Goal: Task Accomplishment & Management: Use online tool/utility

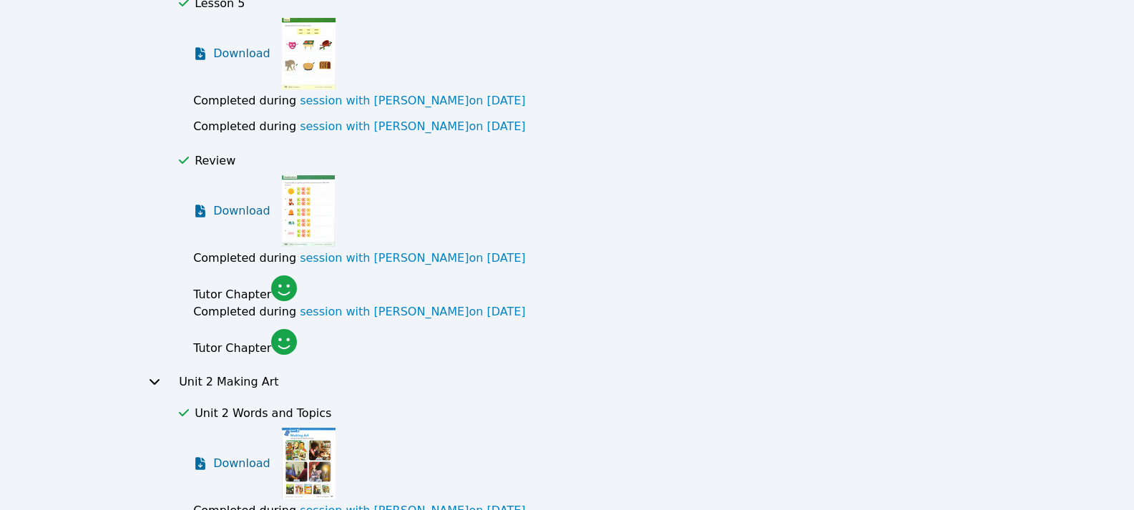
scroll to position [1145, 0]
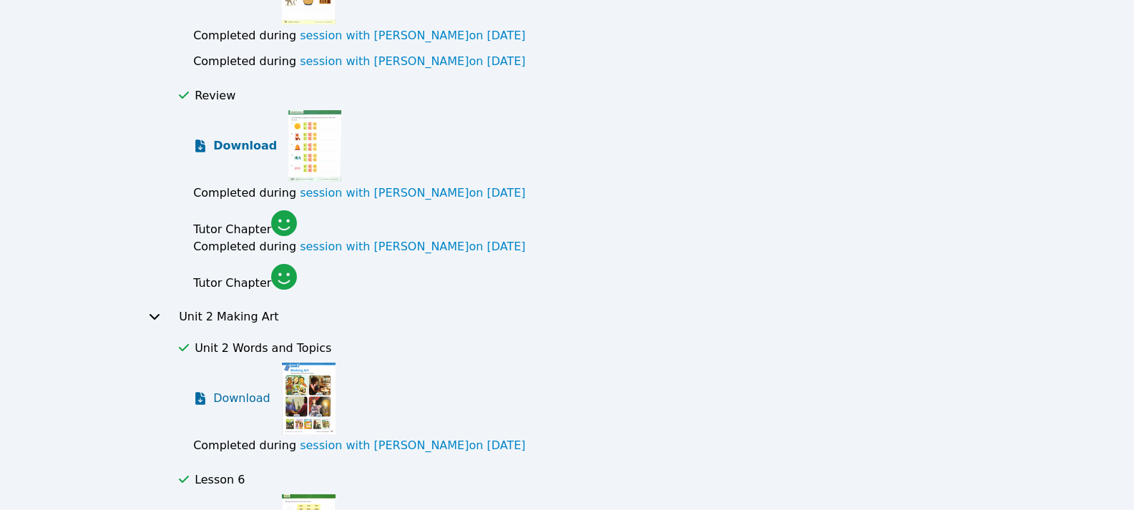
click at [241, 140] on span "Download" at bounding box center [245, 145] width 64 height 17
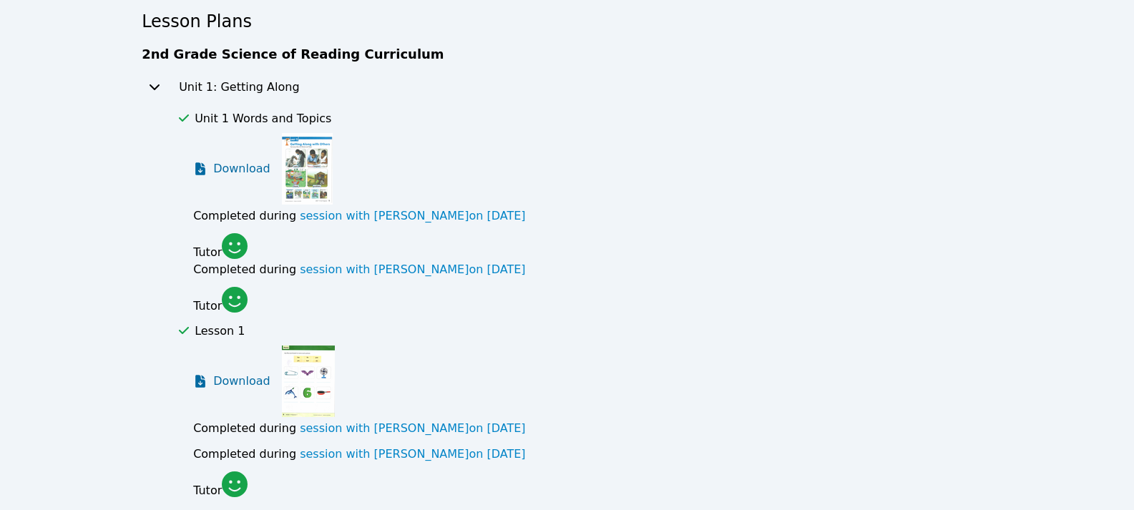
scroll to position [0, 0]
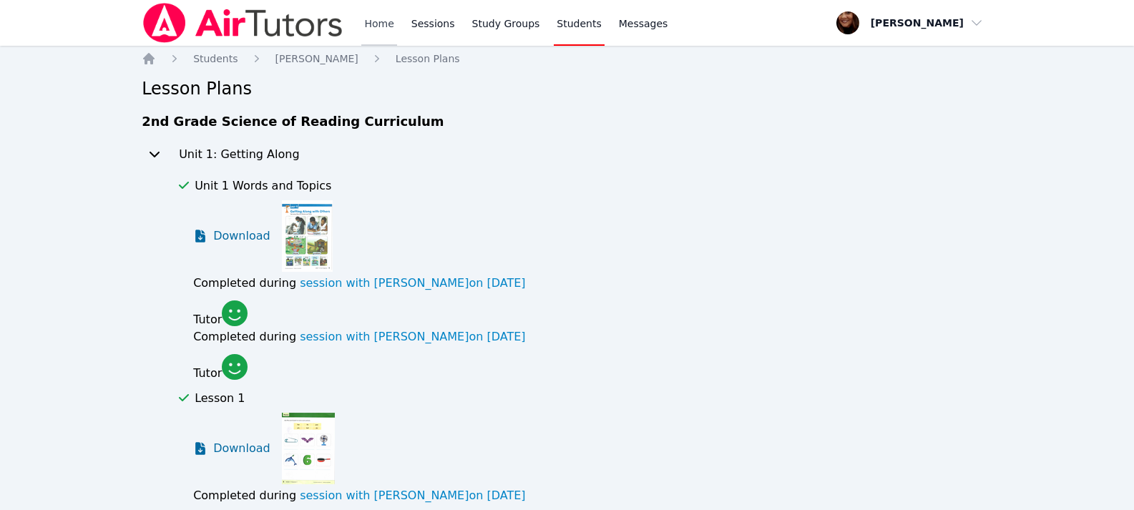
click at [372, 20] on link "Home" at bounding box center [378, 23] width 35 height 46
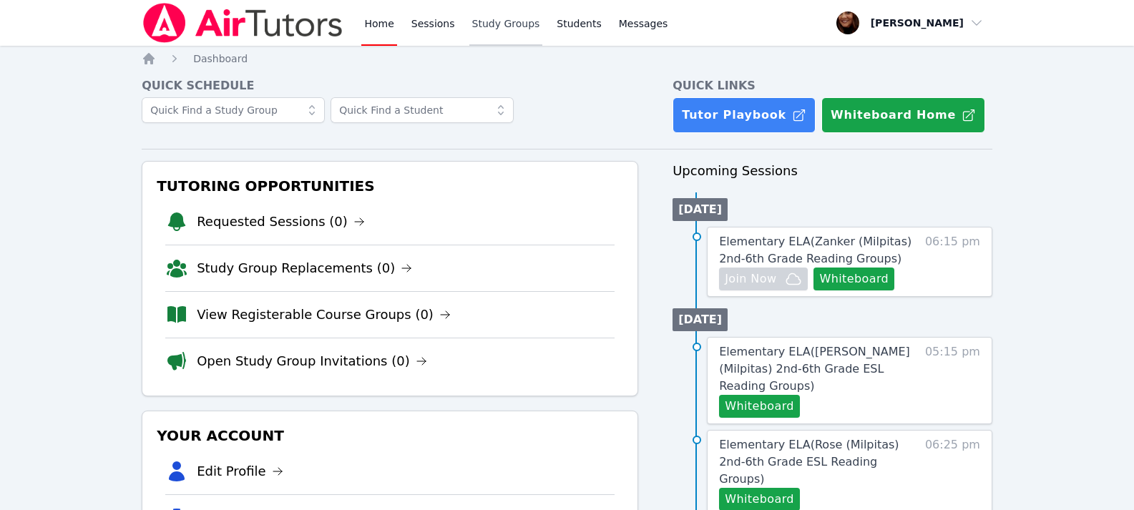
click at [491, 29] on link "Study Groups" at bounding box center [506, 23] width 74 height 46
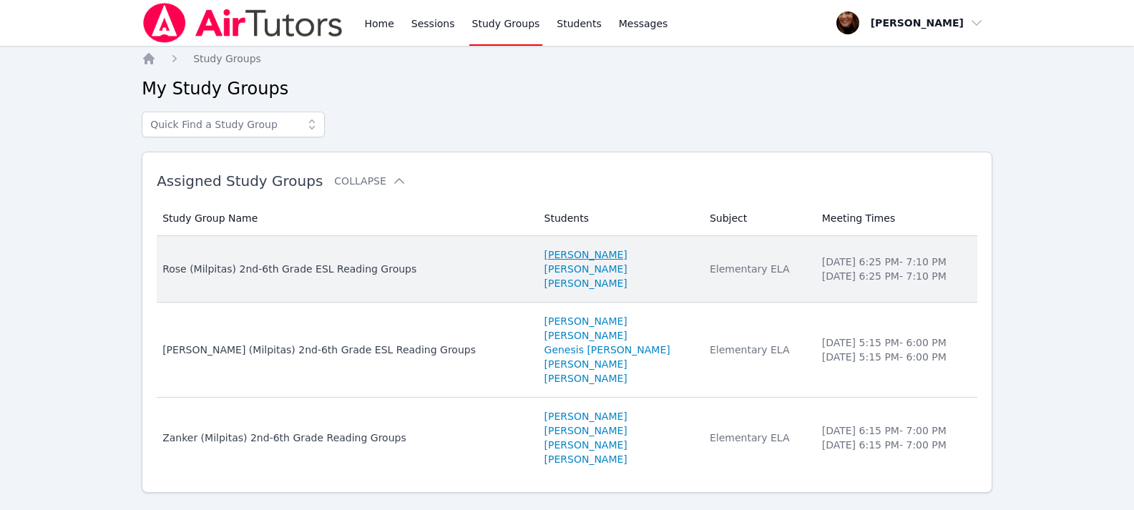
click at [544, 256] on link "[PERSON_NAME]" at bounding box center [585, 255] width 83 height 14
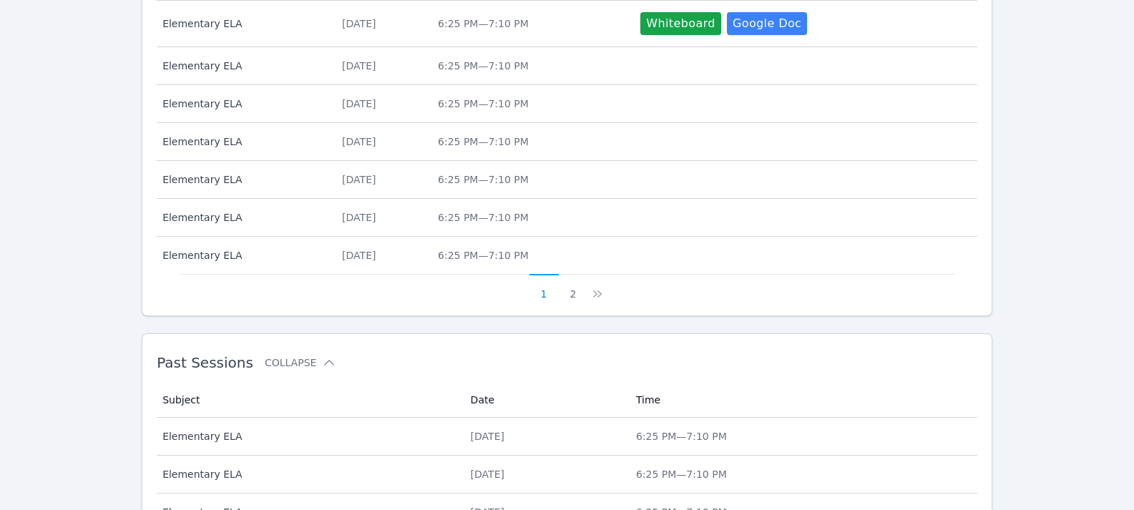
scroll to position [715, 0]
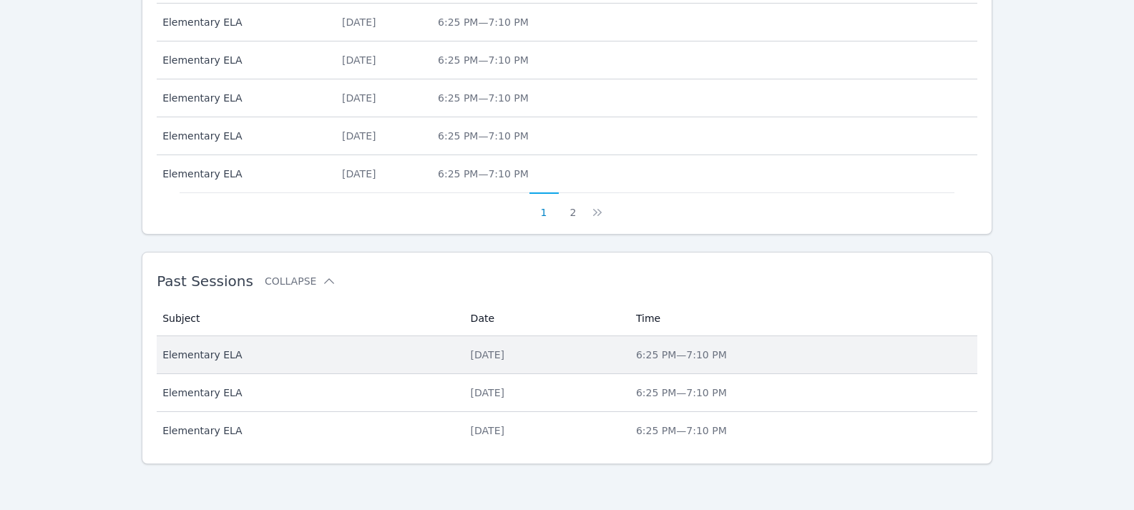
click at [490, 352] on div "[DATE]" at bounding box center [545, 355] width 148 height 14
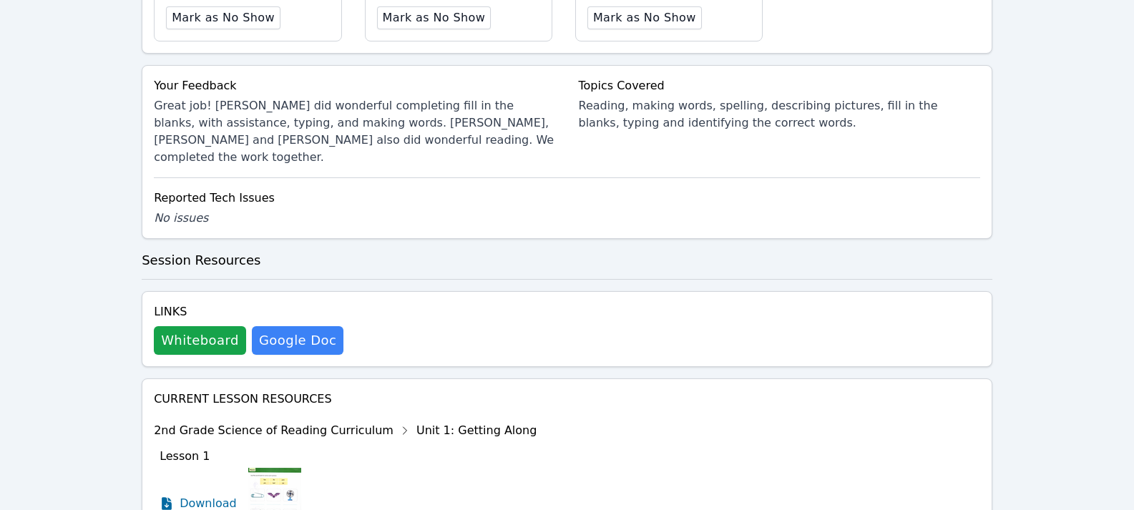
scroll to position [690, 0]
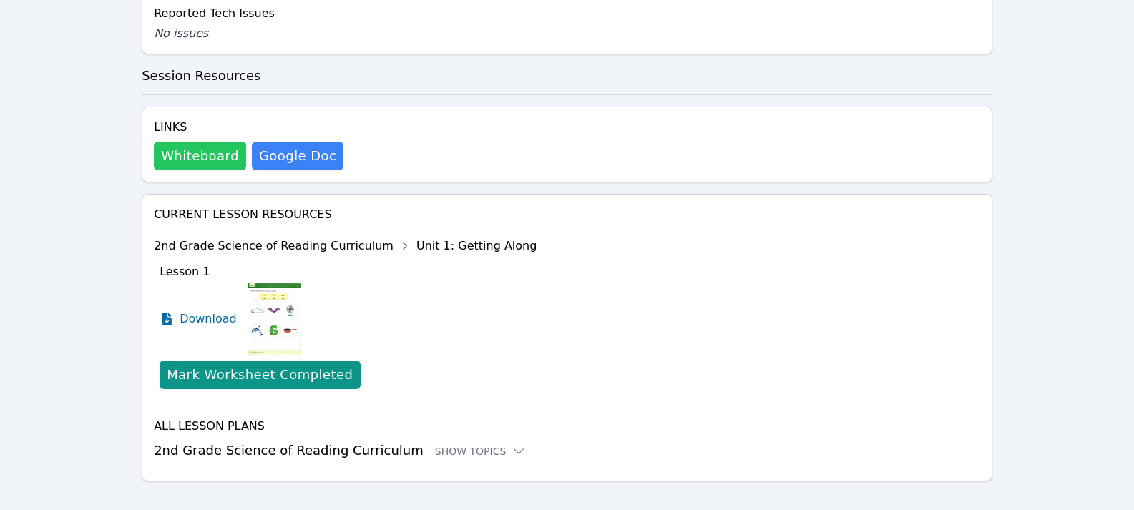
click at [200, 142] on button "Whiteboard" at bounding box center [200, 156] width 92 height 29
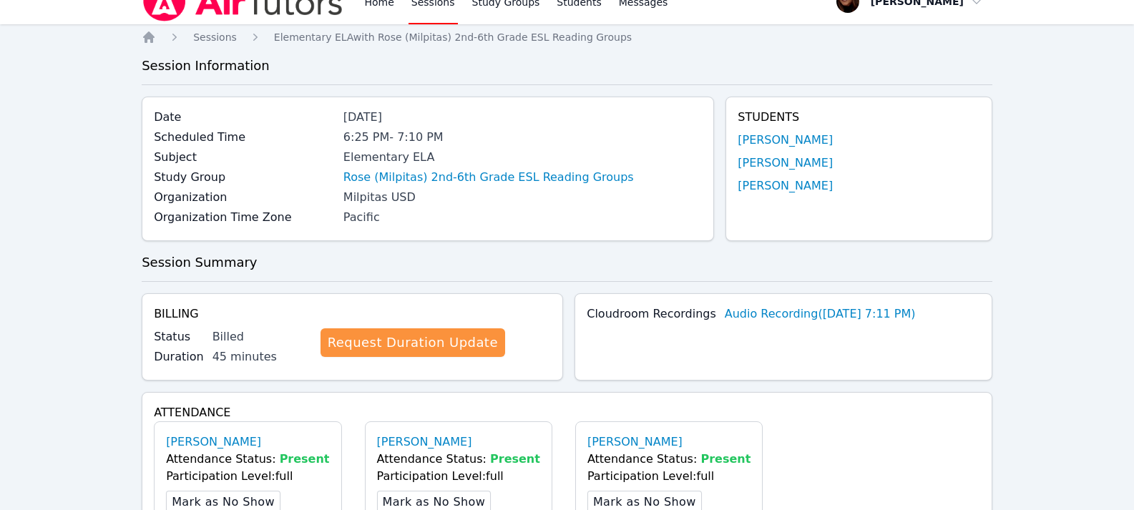
scroll to position [0, 0]
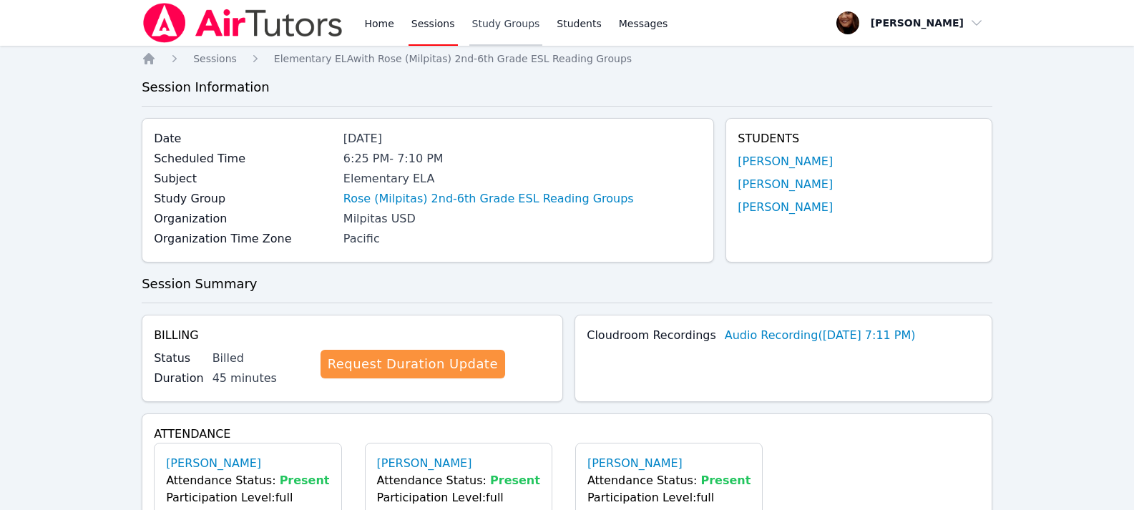
click at [475, 19] on link "Study Groups" at bounding box center [506, 23] width 74 height 46
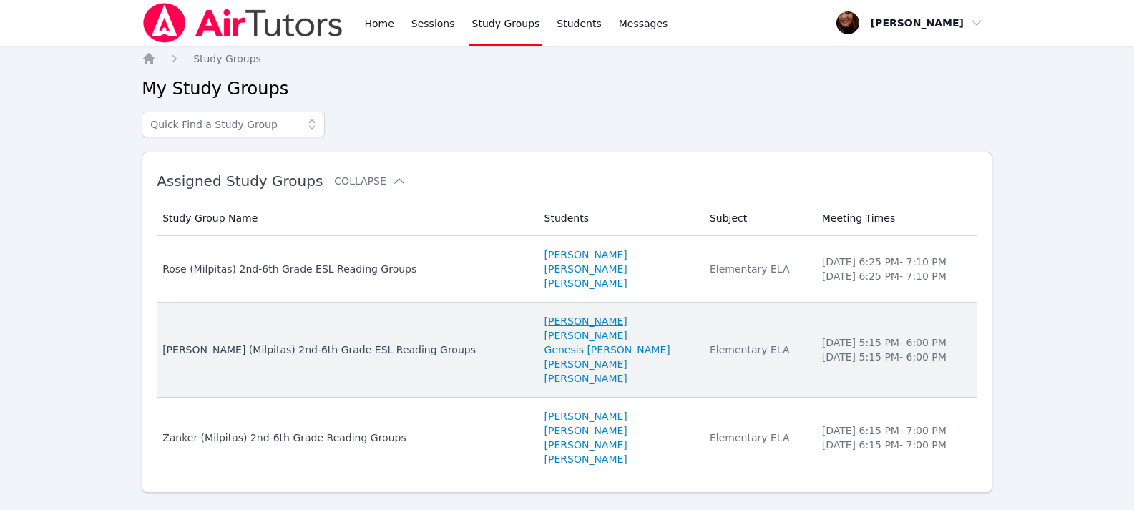
click at [544, 320] on link "[PERSON_NAME]" at bounding box center [585, 321] width 83 height 14
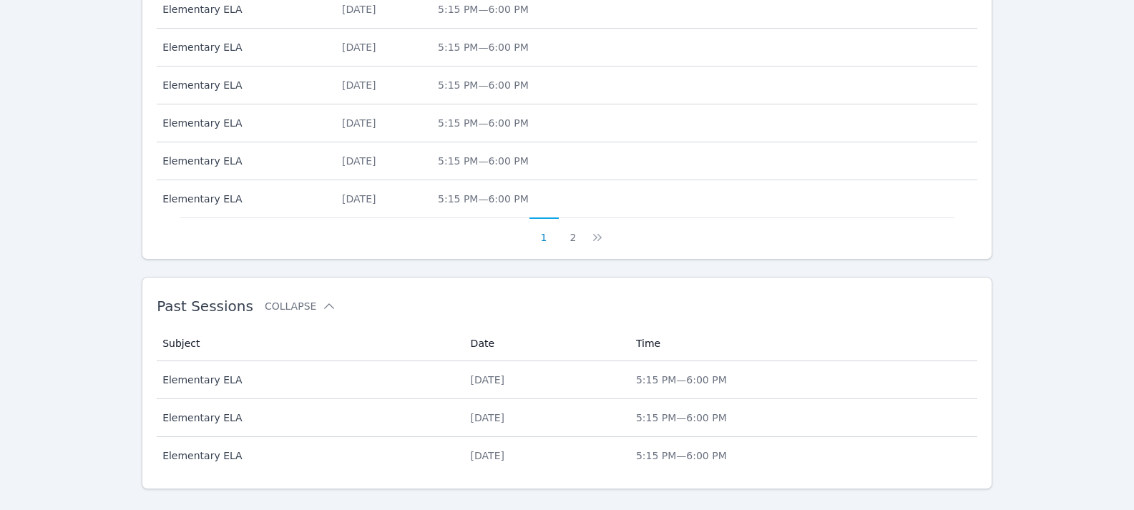
scroll to position [715, 0]
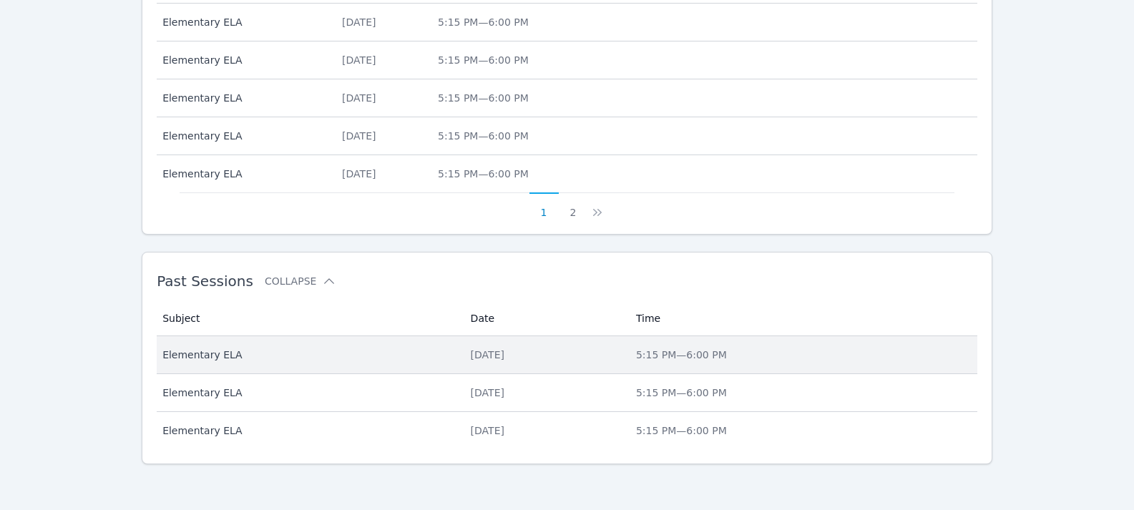
click at [472, 356] on div "[DATE]" at bounding box center [545, 355] width 148 height 14
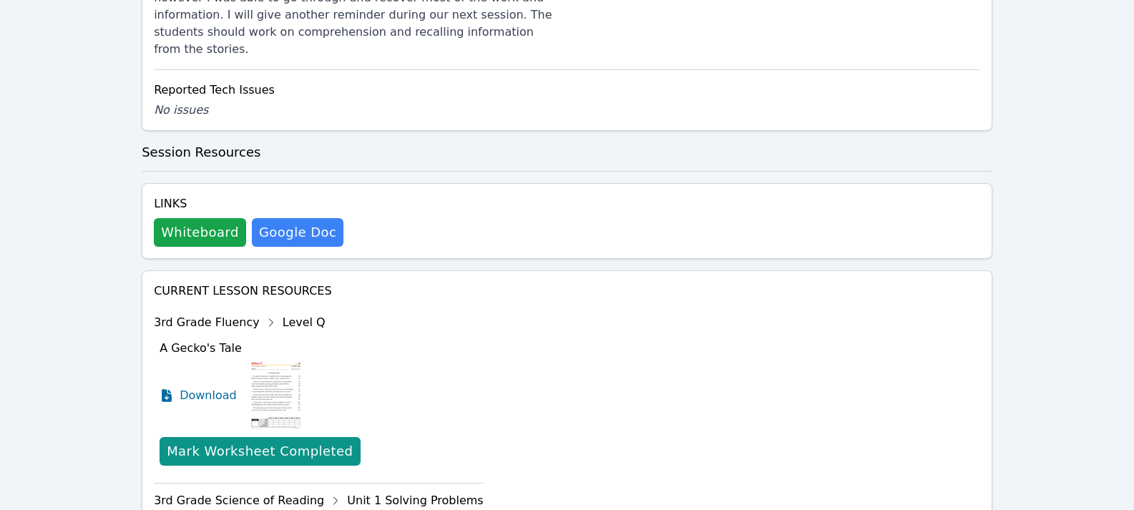
scroll to position [787, 0]
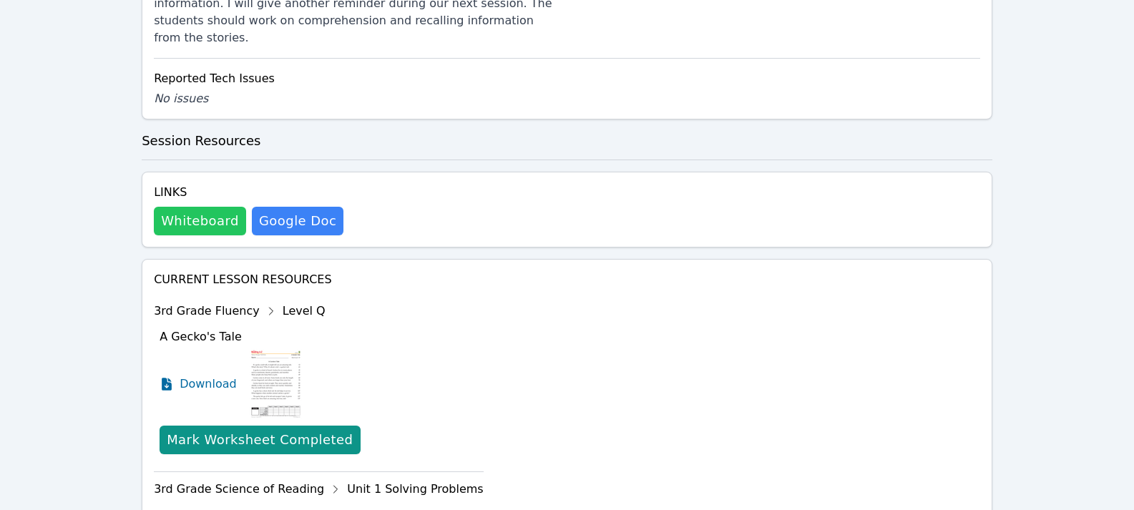
click at [190, 207] on button "Whiteboard" at bounding box center [200, 221] width 92 height 29
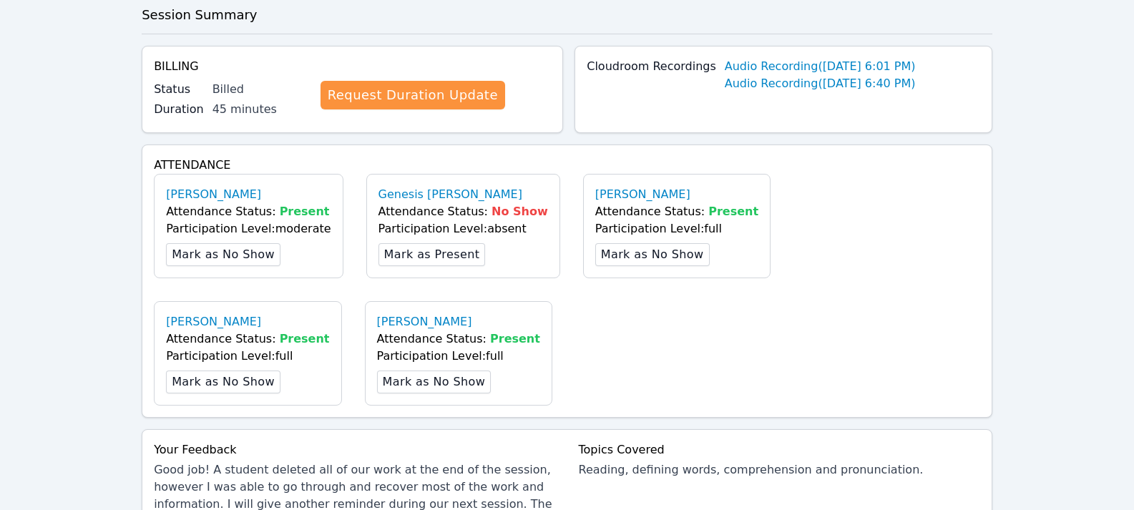
scroll to position [0, 0]
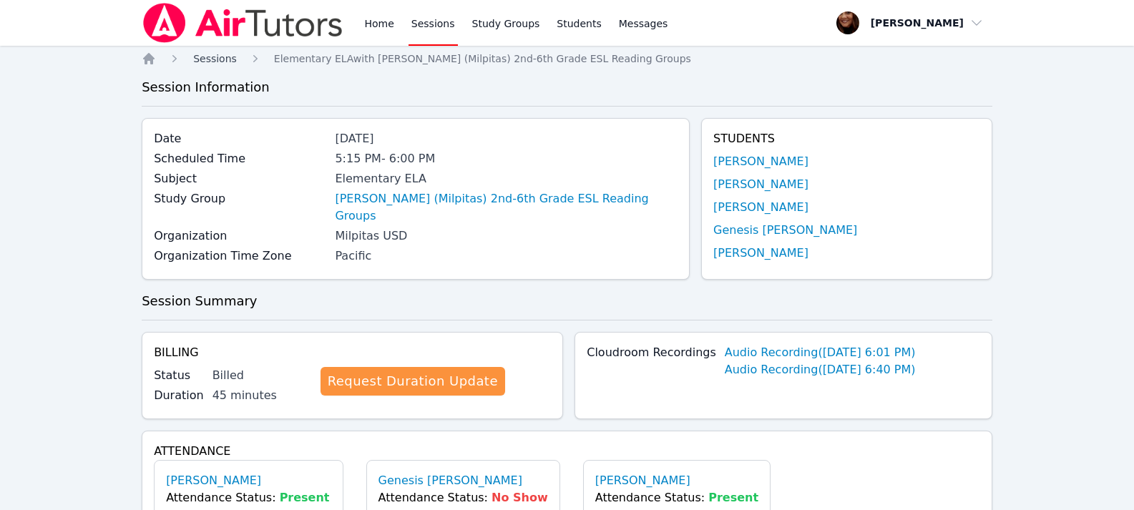
click at [209, 62] on span "Sessions" at bounding box center [215, 58] width 44 height 11
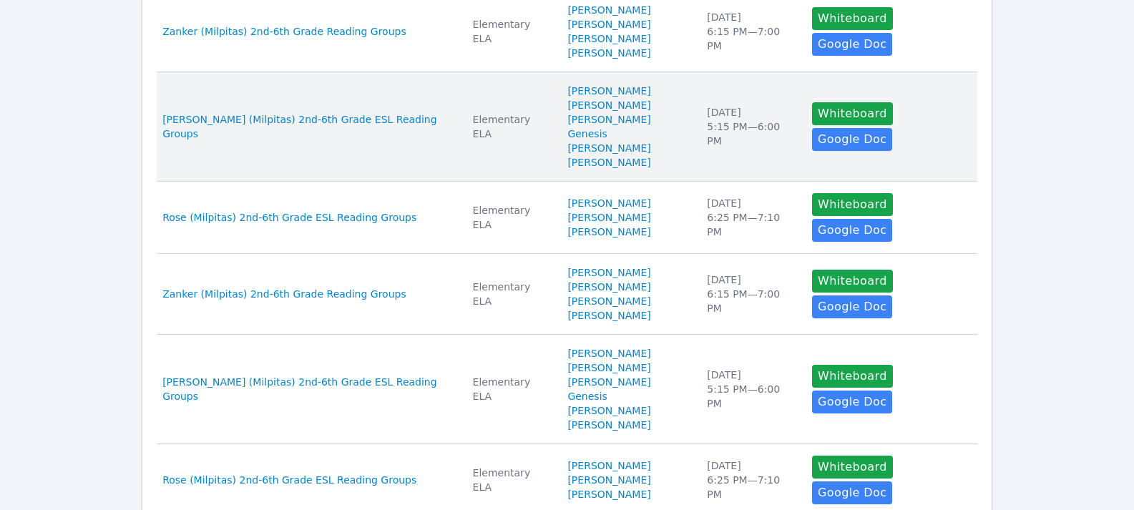
scroll to position [814, 0]
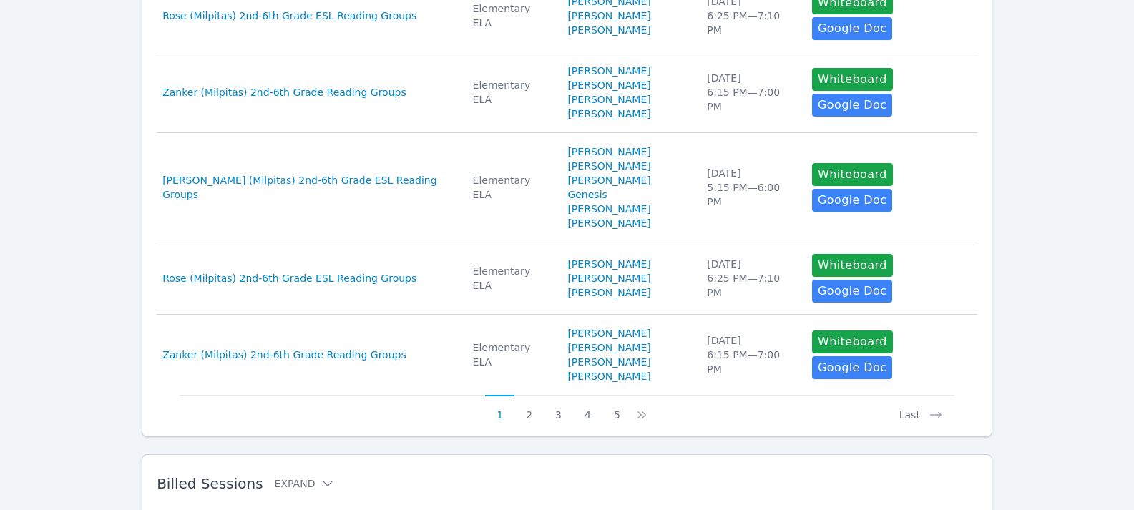
click at [322, 475] on h2 "Billed Sessions Expand" at bounding box center [544, 483] width 775 height 17
click at [323, 481] on icon at bounding box center [328, 484] width 10 height 6
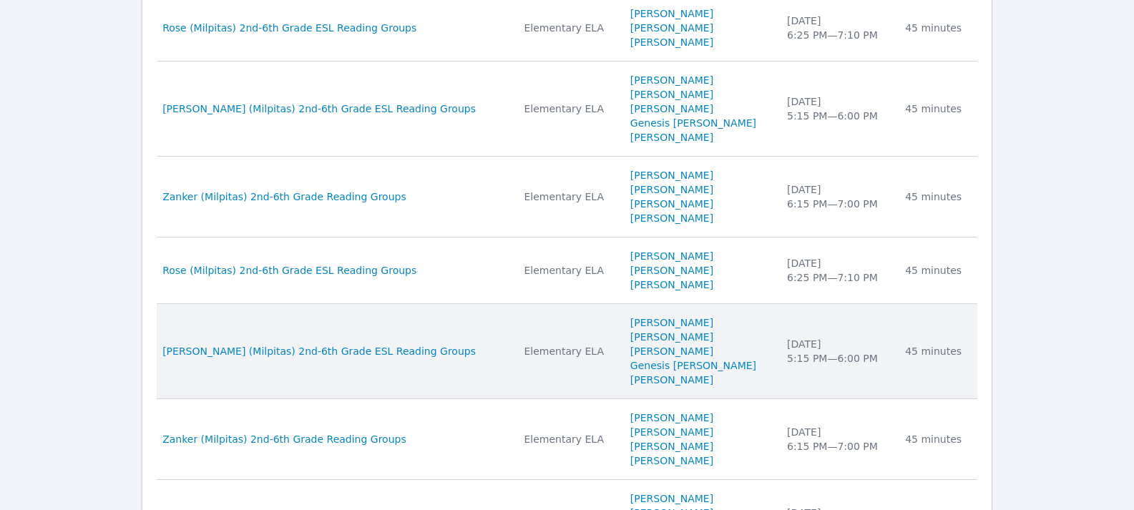
scroll to position [1678, 0]
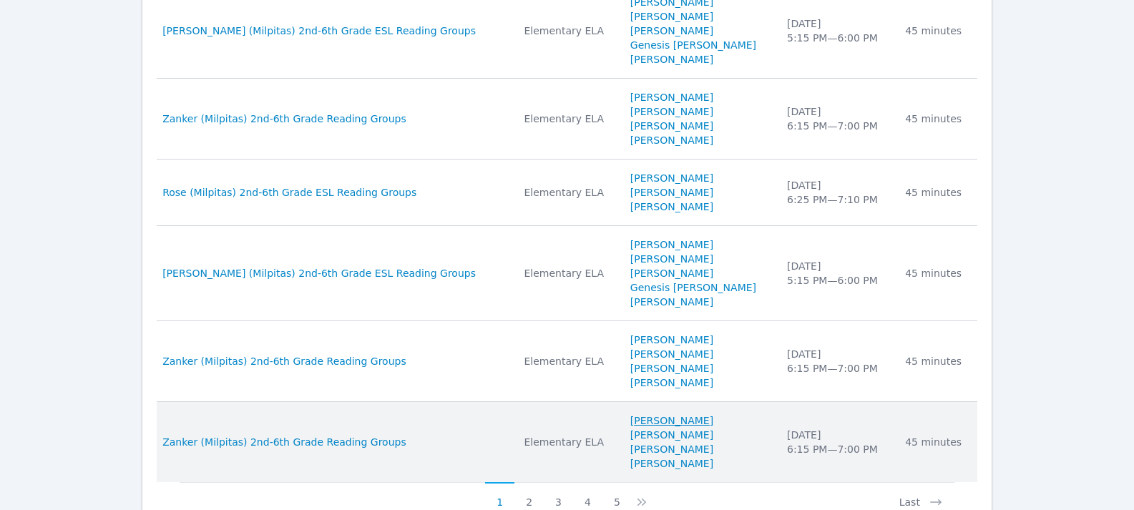
click at [630, 414] on link "[PERSON_NAME]" at bounding box center [671, 421] width 83 height 14
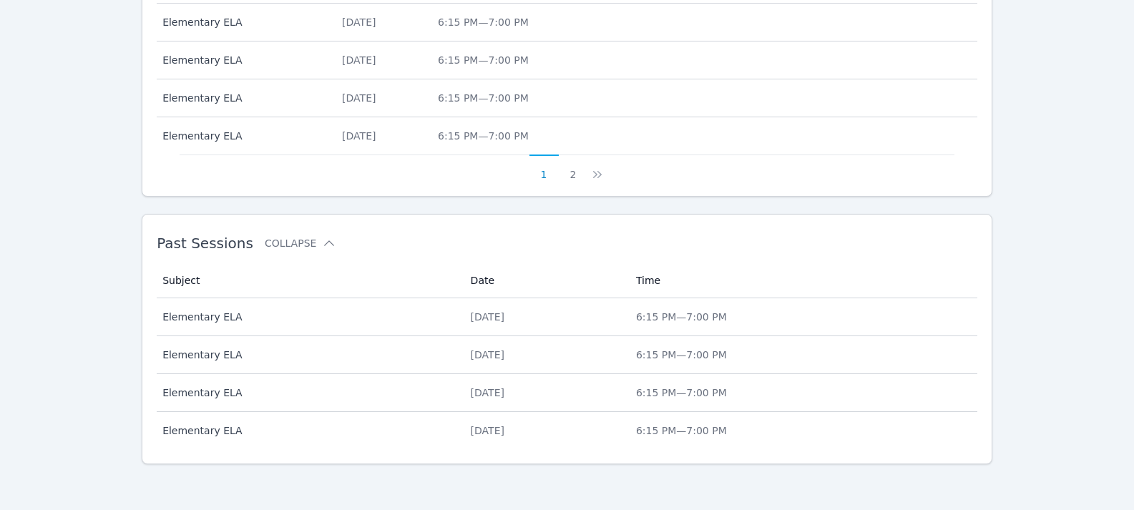
scroll to position [753, 0]
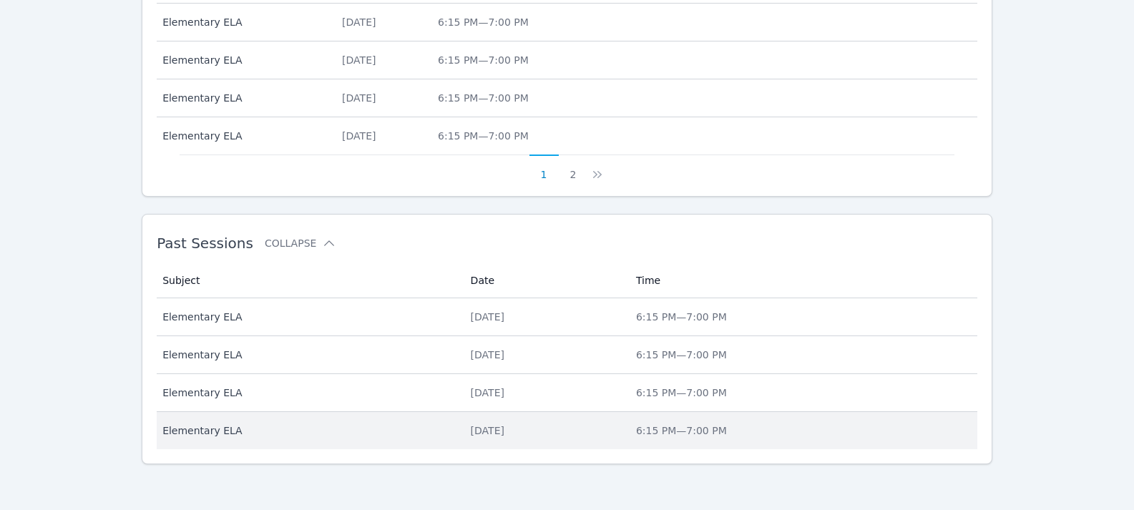
click at [473, 433] on div "[DATE]" at bounding box center [545, 431] width 148 height 14
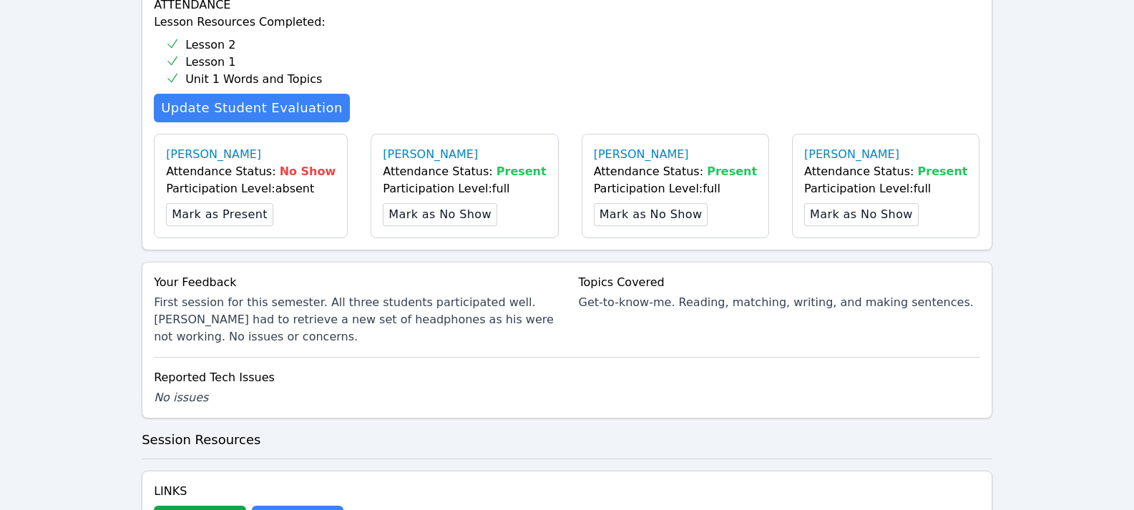
scroll to position [644, 0]
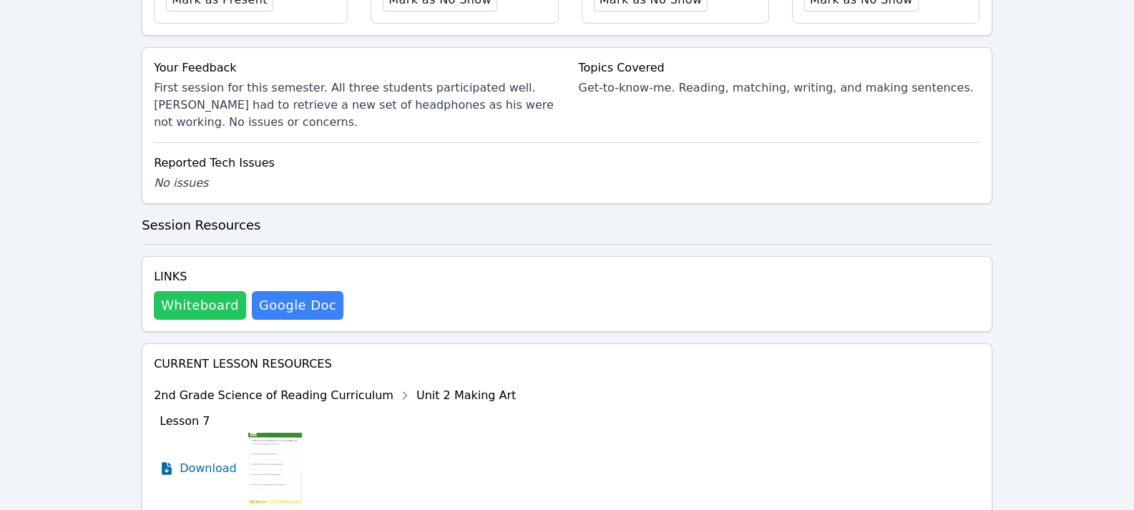
click at [214, 300] on button "Whiteboard" at bounding box center [200, 305] width 92 height 29
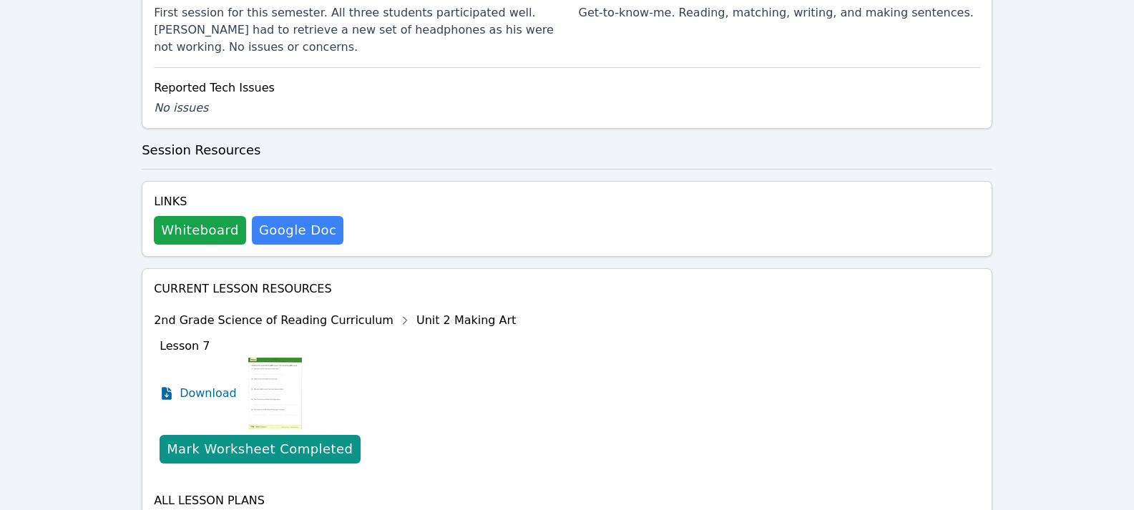
scroll to position [811, 0]
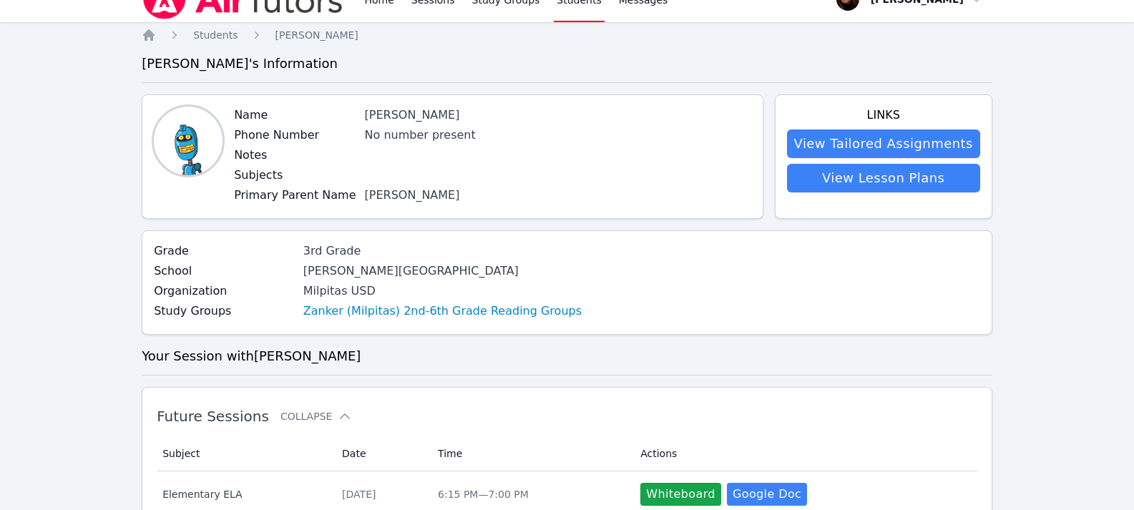
scroll to position [753, 0]
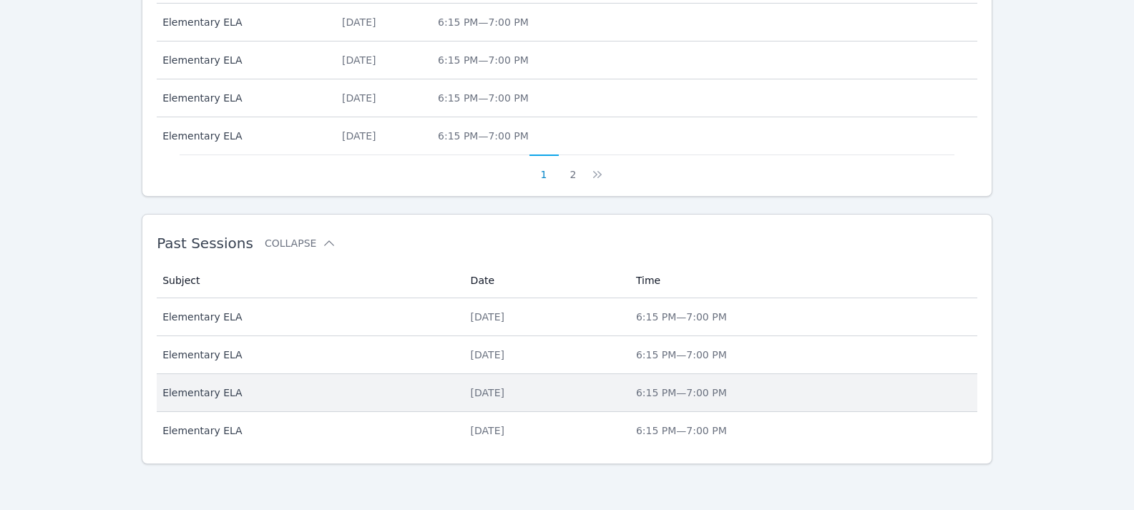
click at [481, 389] on div "[DATE]" at bounding box center [545, 393] width 148 height 14
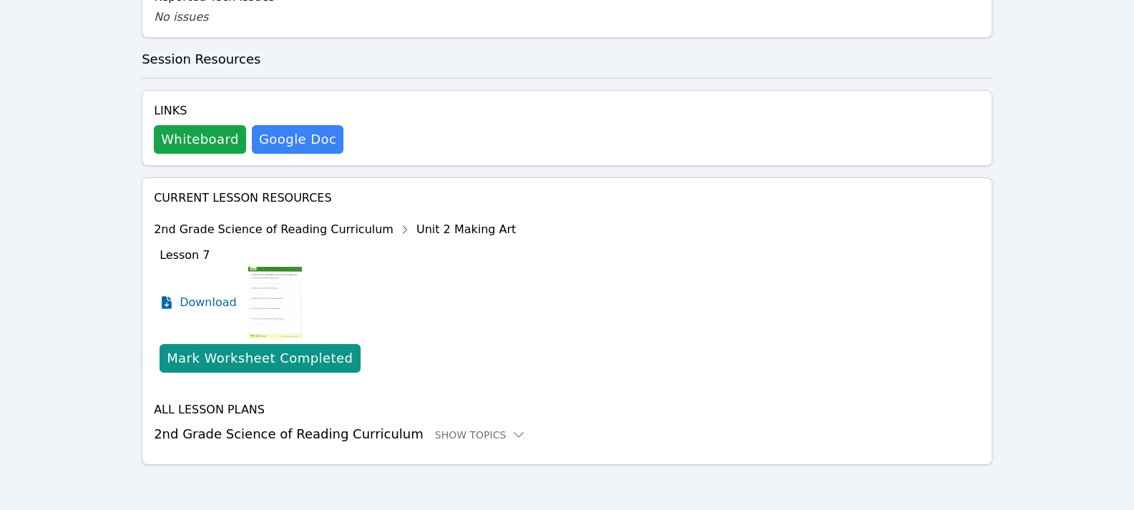
scroll to position [759, 0]
click at [197, 134] on button "Whiteboard" at bounding box center [200, 138] width 92 height 29
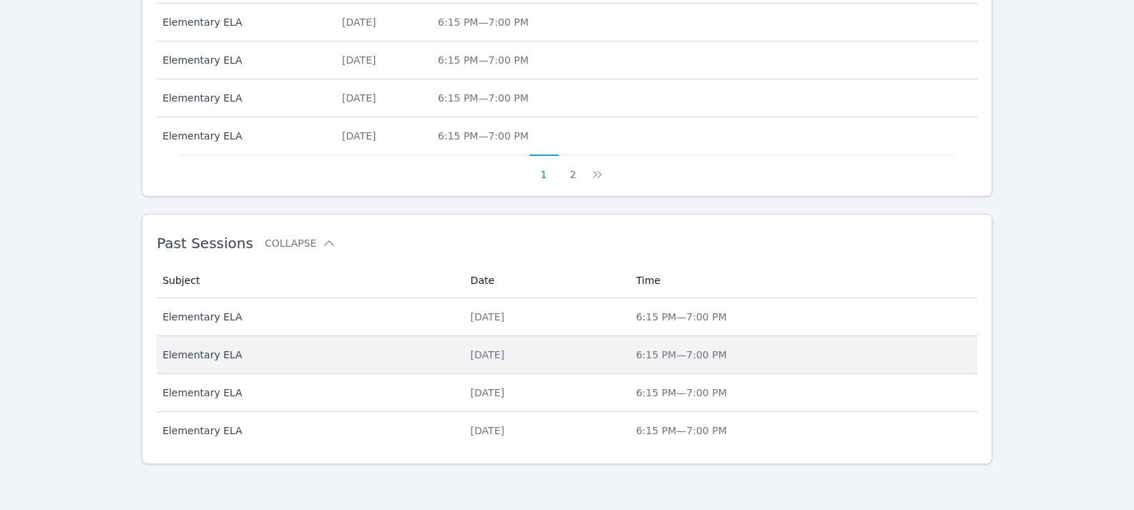
click at [474, 358] on div "[DATE]" at bounding box center [545, 355] width 148 height 14
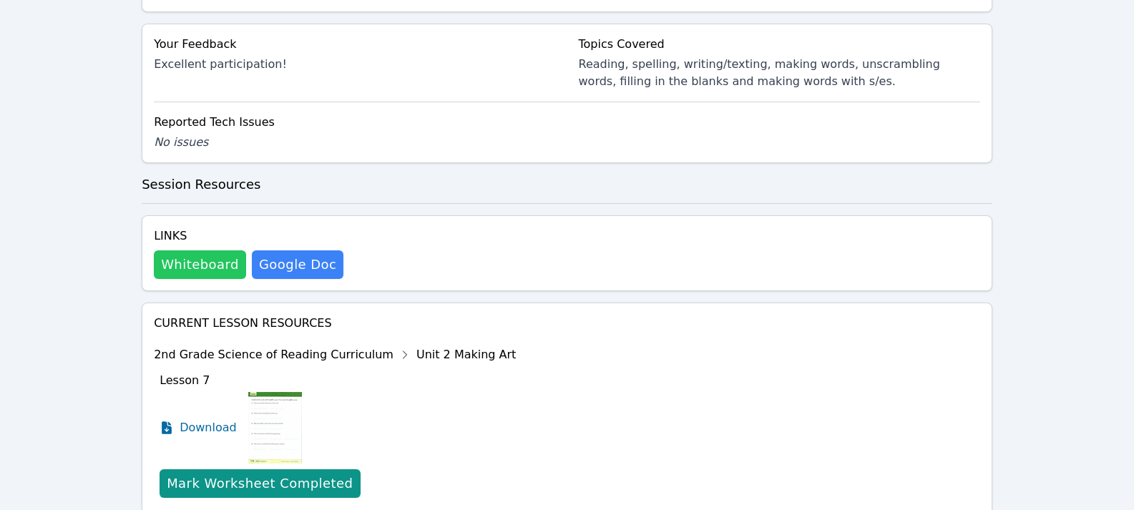
click at [181, 253] on button "Whiteboard" at bounding box center [200, 264] width 92 height 29
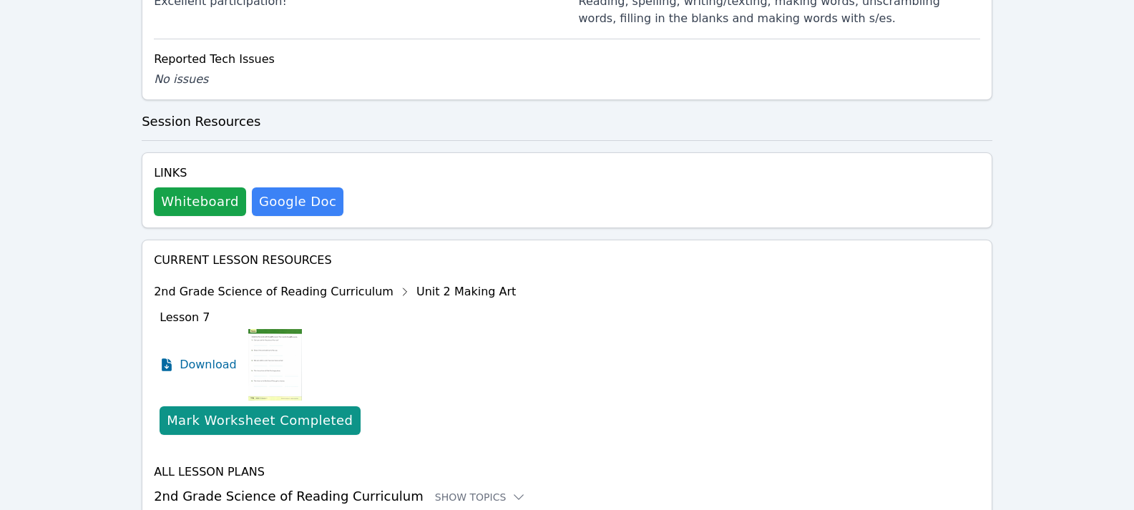
scroll to position [879, 0]
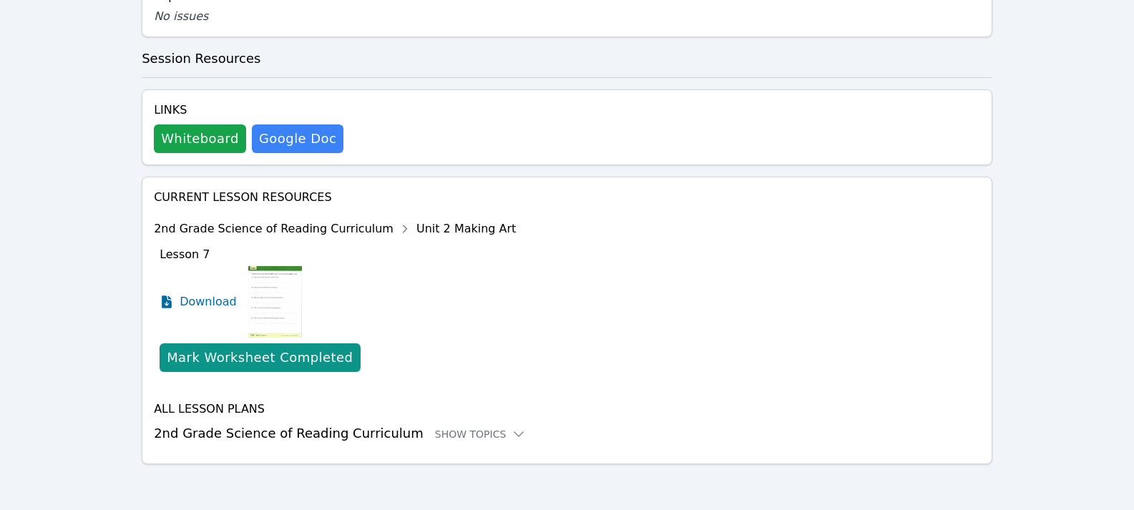
scroll to position [753, 0]
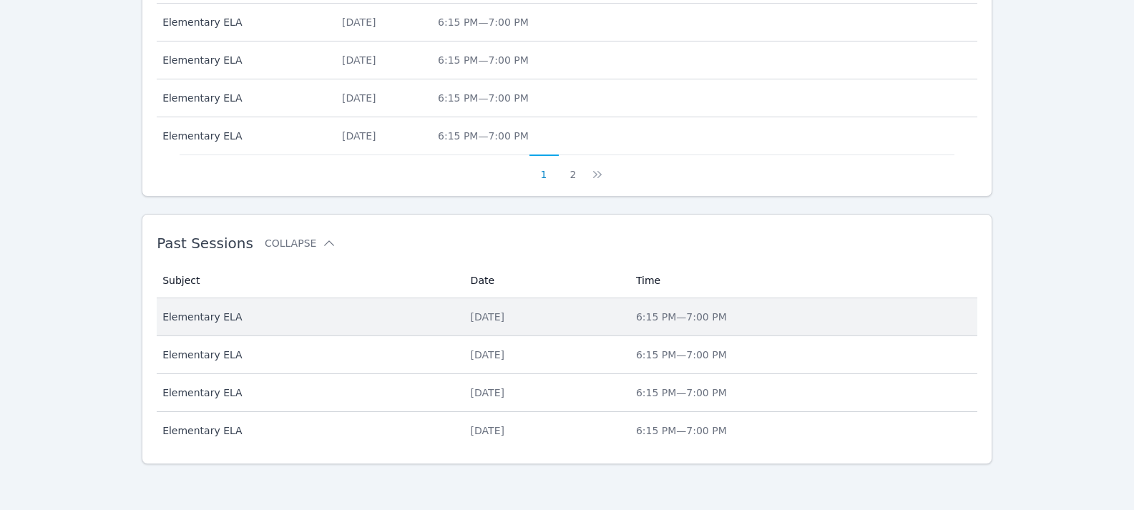
click at [471, 311] on div "[DATE]" at bounding box center [545, 317] width 148 height 14
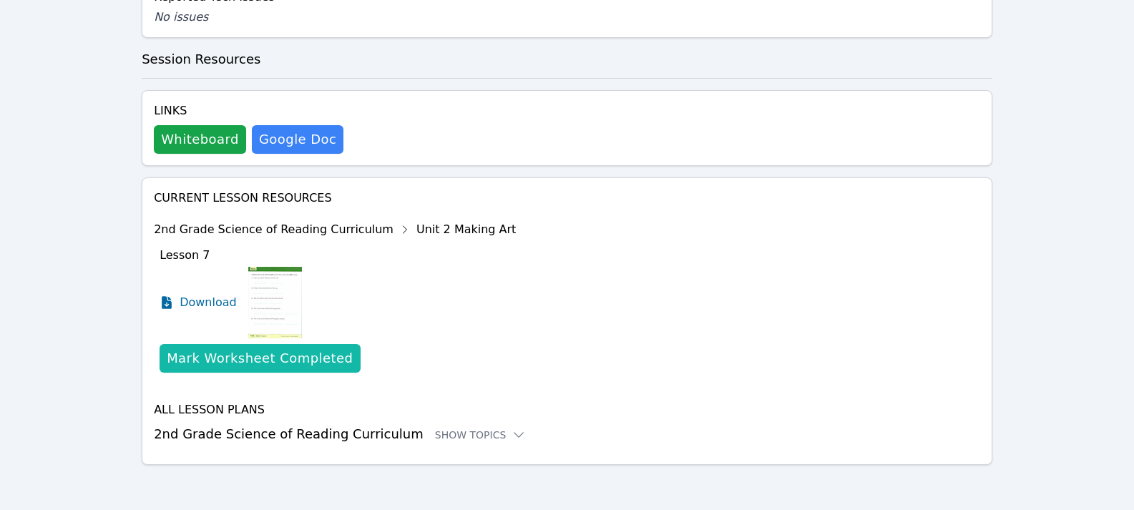
scroll to position [759, 0]
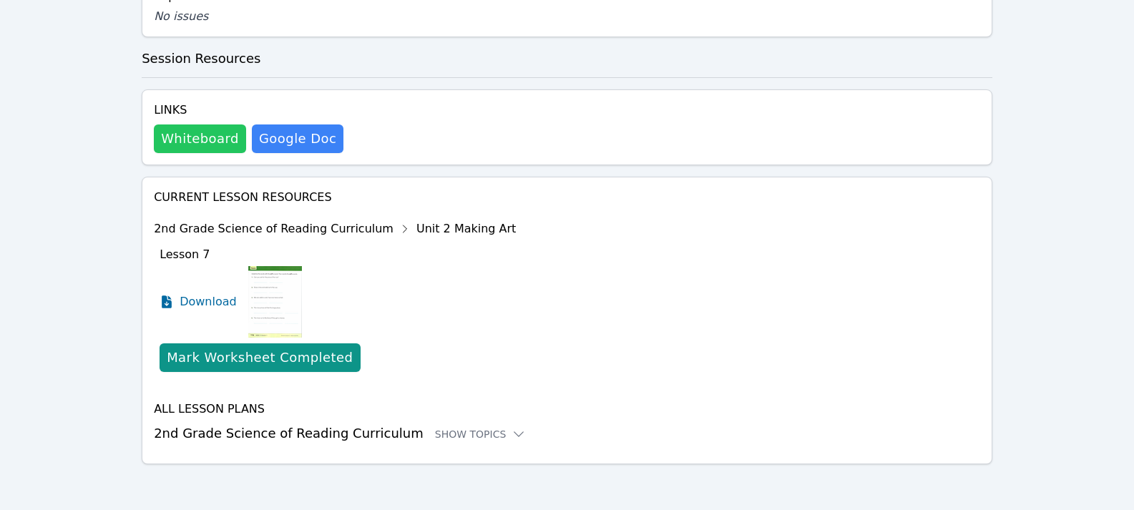
click at [182, 131] on button "Whiteboard" at bounding box center [200, 138] width 92 height 29
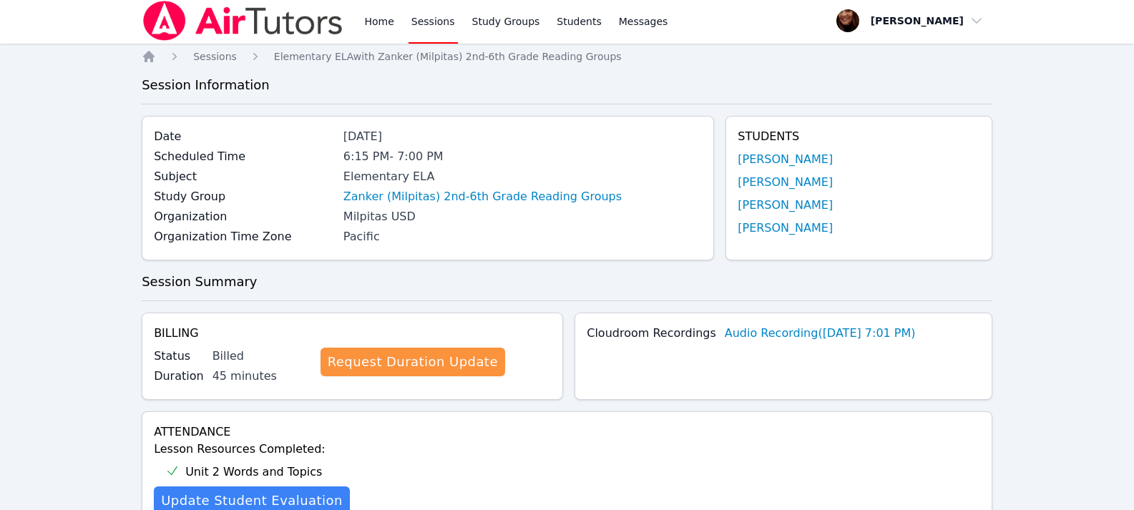
scroll to position [0, 0]
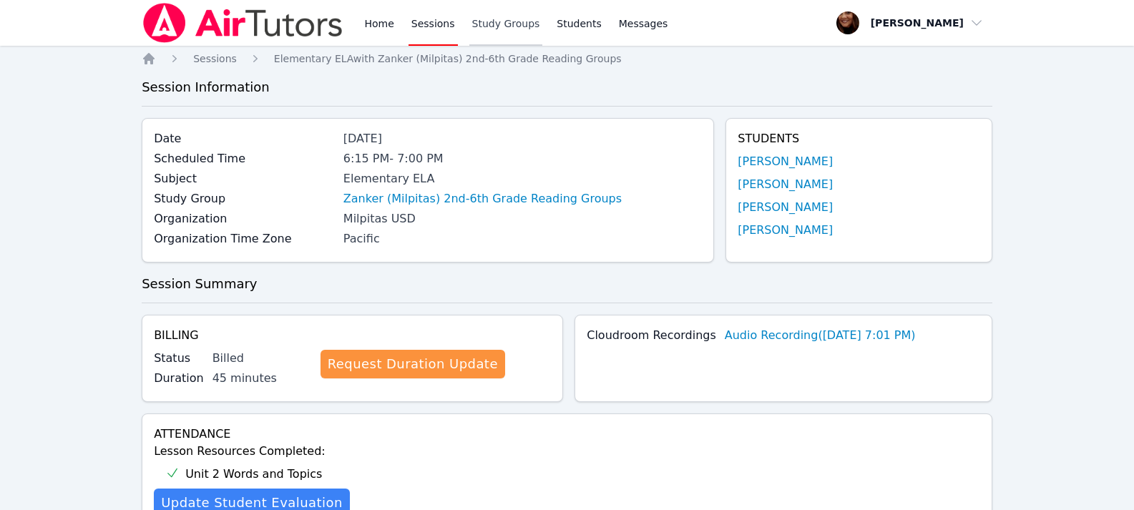
click at [478, 21] on link "Study Groups" at bounding box center [506, 23] width 74 height 46
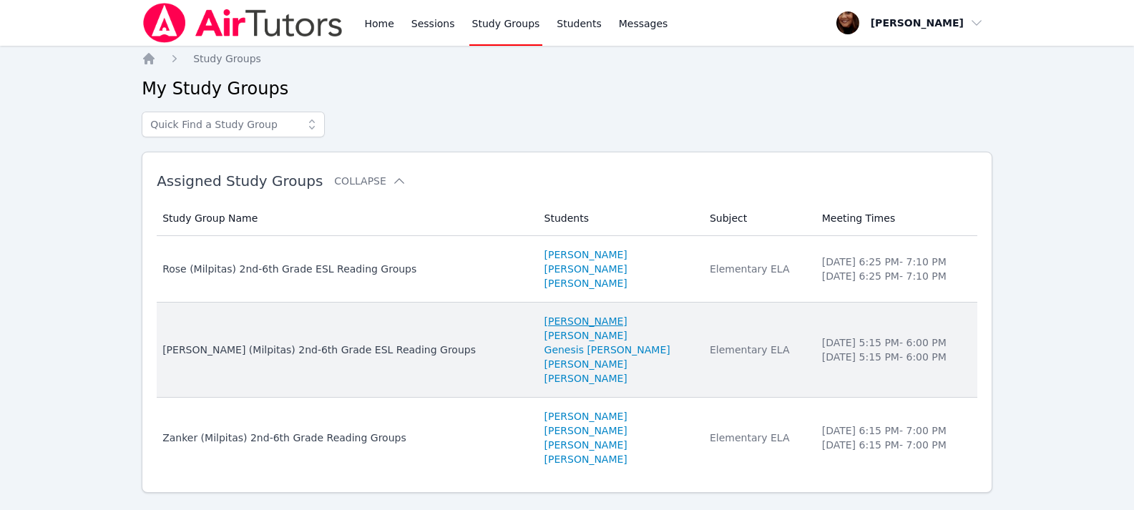
click at [544, 319] on link "[PERSON_NAME]" at bounding box center [585, 321] width 83 height 14
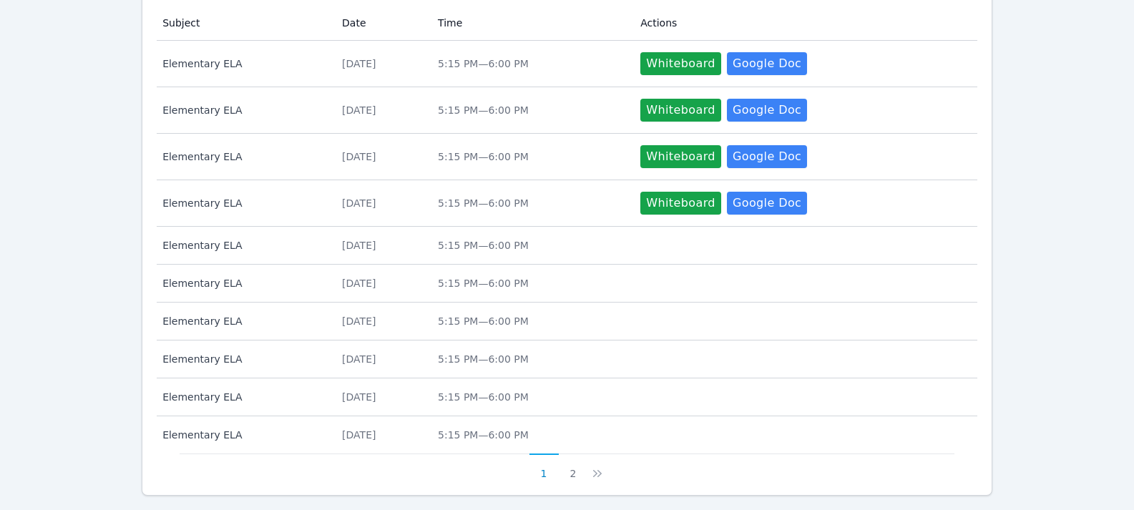
scroll to position [715, 0]
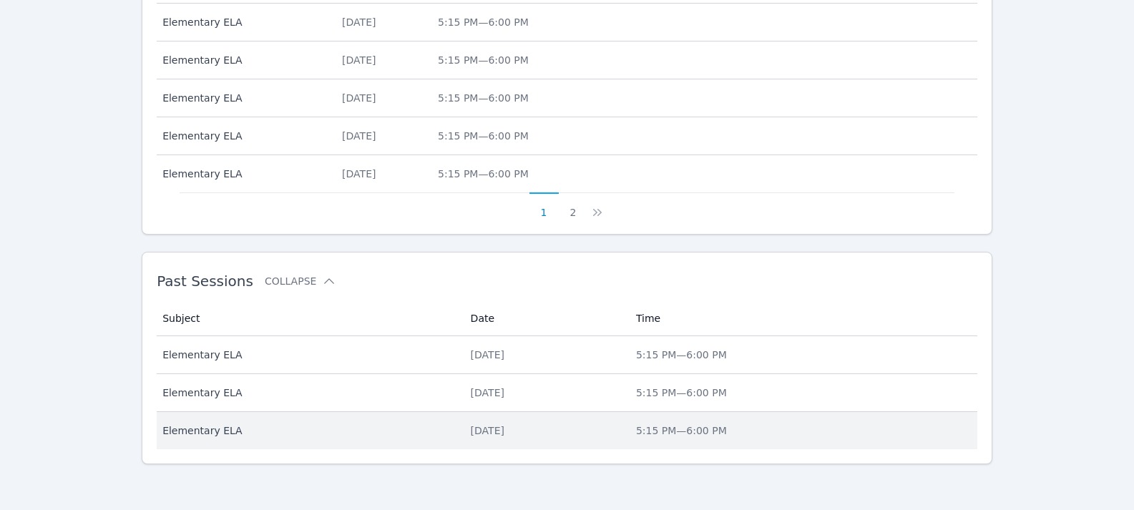
click at [475, 432] on div "[DATE]" at bounding box center [545, 431] width 148 height 14
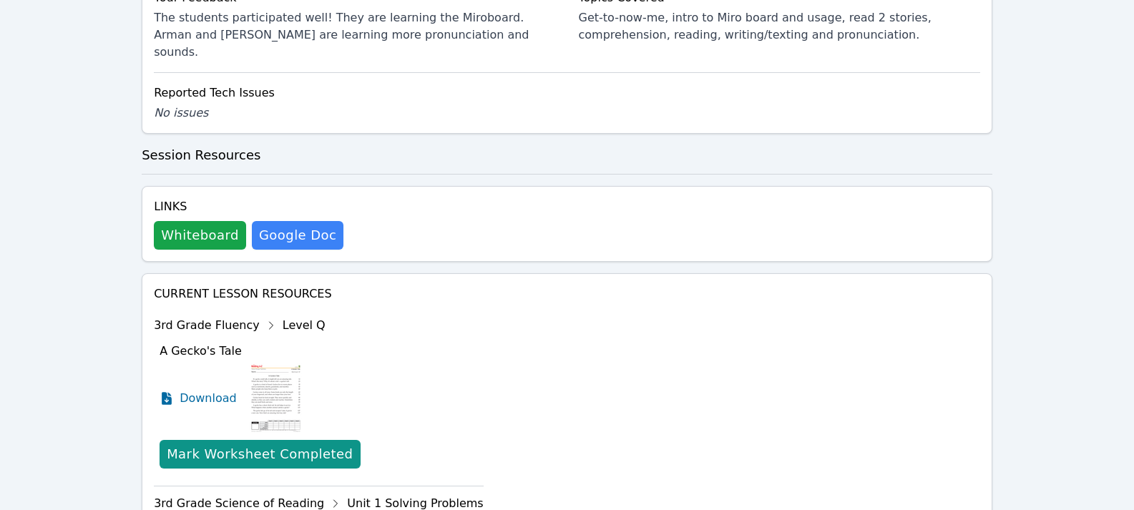
scroll to position [1002, 0]
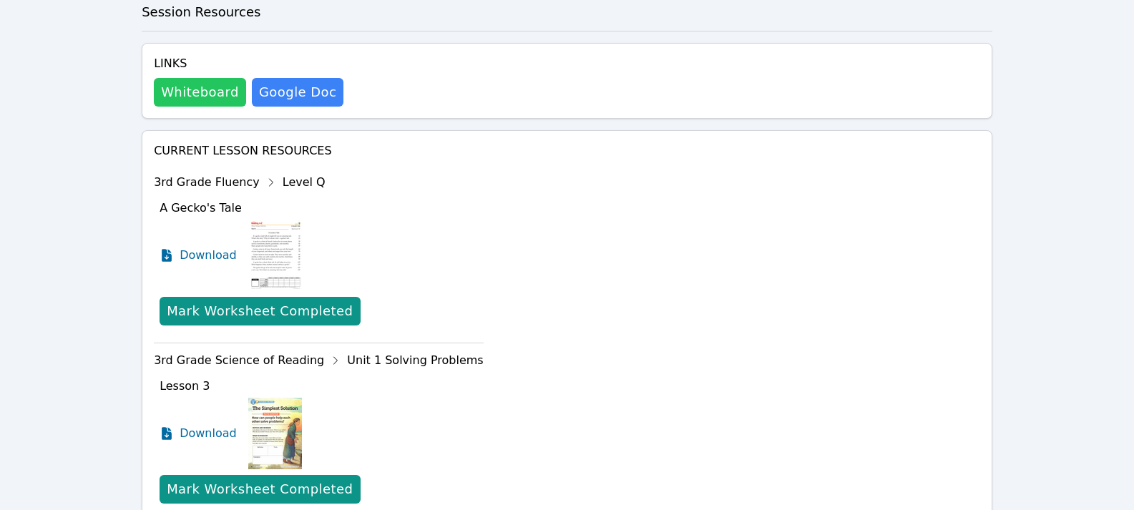
click at [183, 78] on button "Whiteboard" at bounding box center [200, 92] width 92 height 29
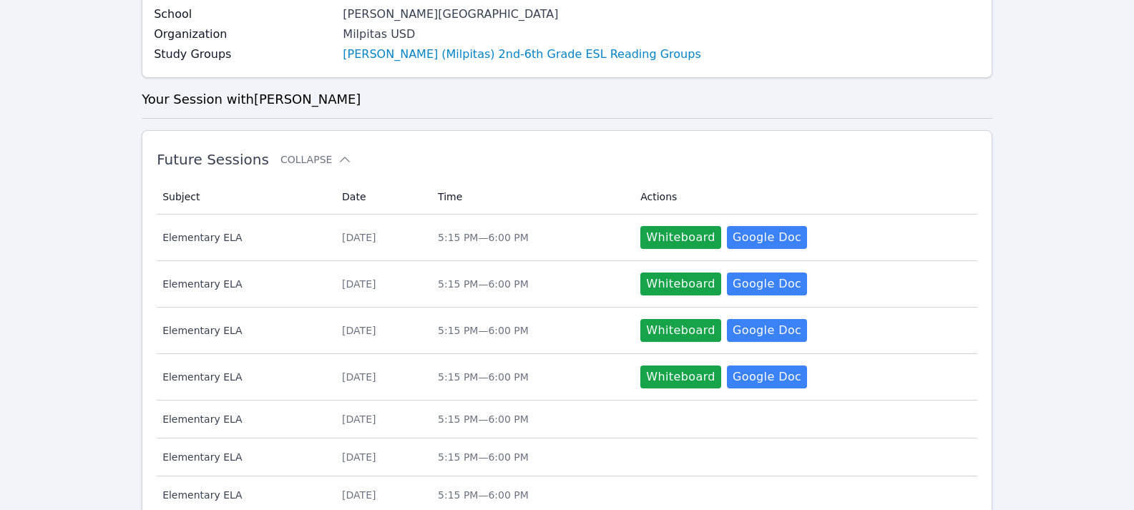
scroll to position [715, 0]
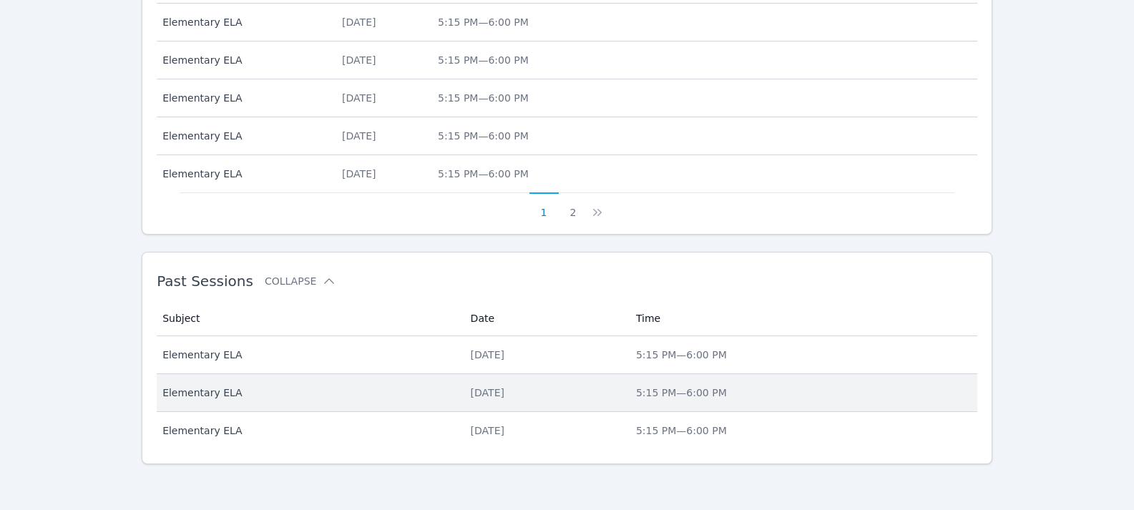
click at [479, 392] on div "[DATE]" at bounding box center [545, 393] width 148 height 14
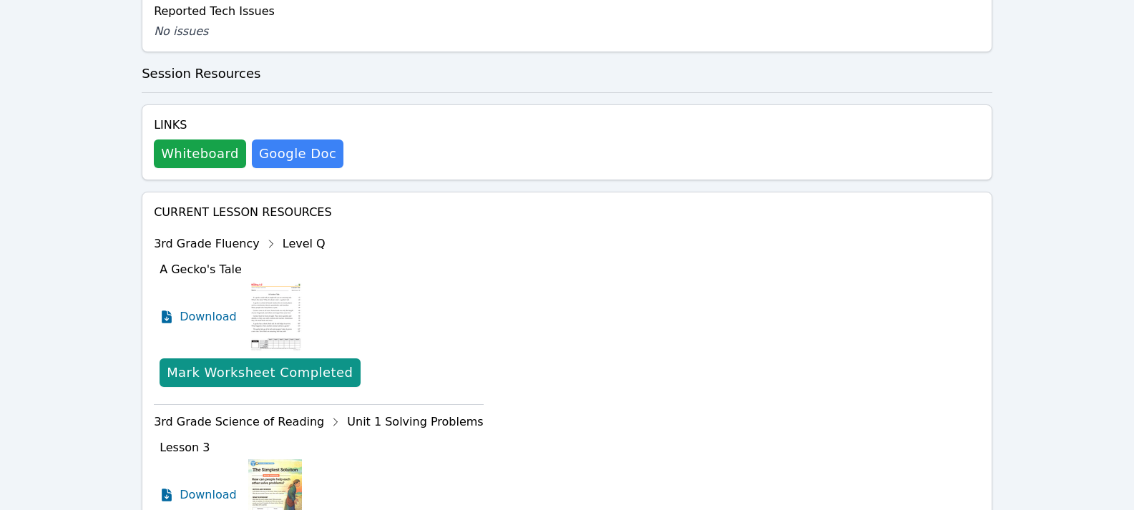
scroll to position [641, 0]
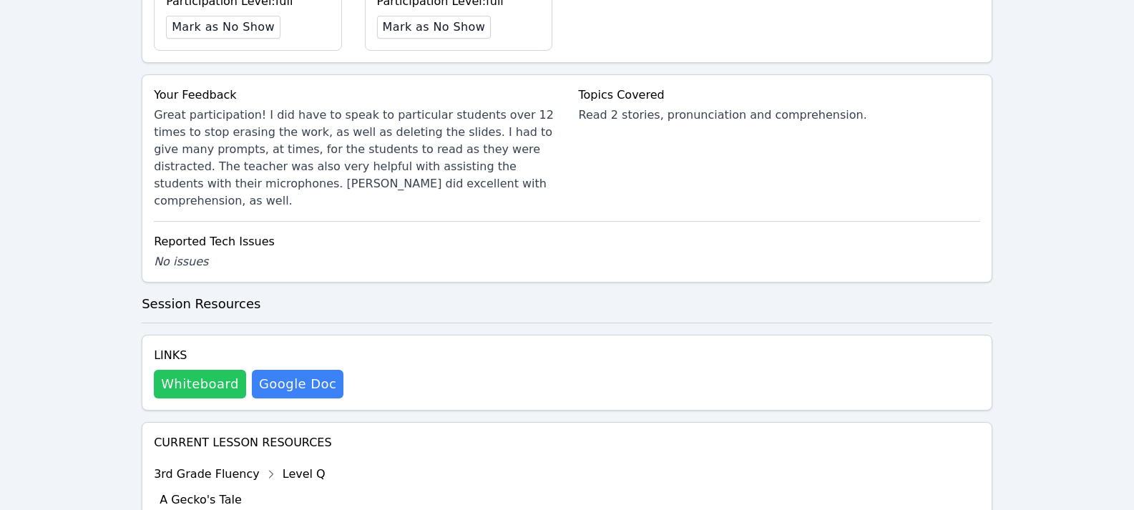
click at [219, 370] on button "Whiteboard" at bounding box center [200, 384] width 92 height 29
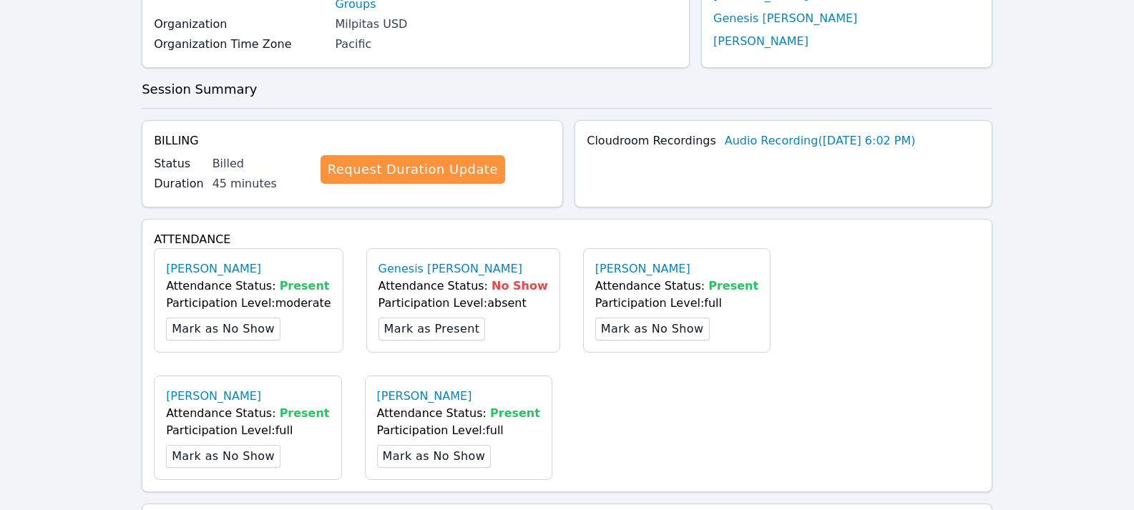
scroll to position [715, 0]
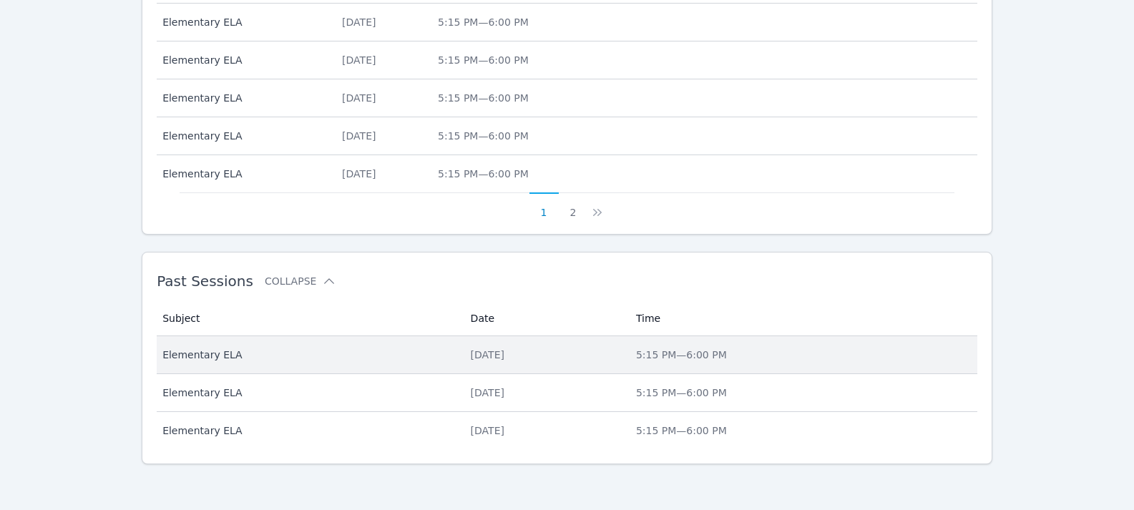
click at [471, 354] on div "[DATE]" at bounding box center [545, 355] width 148 height 14
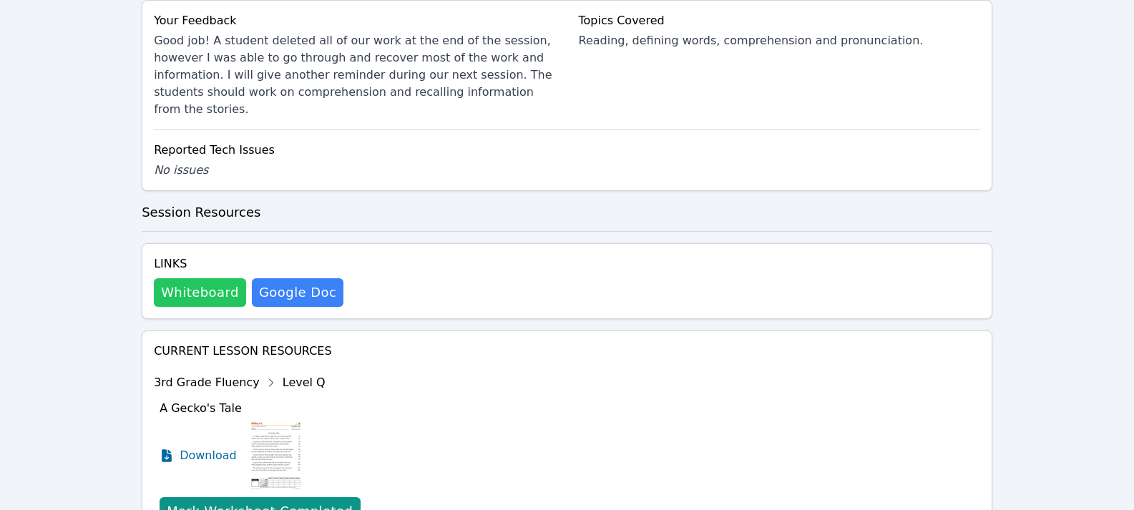
click at [191, 278] on button "Whiteboard" at bounding box center [200, 292] width 92 height 29
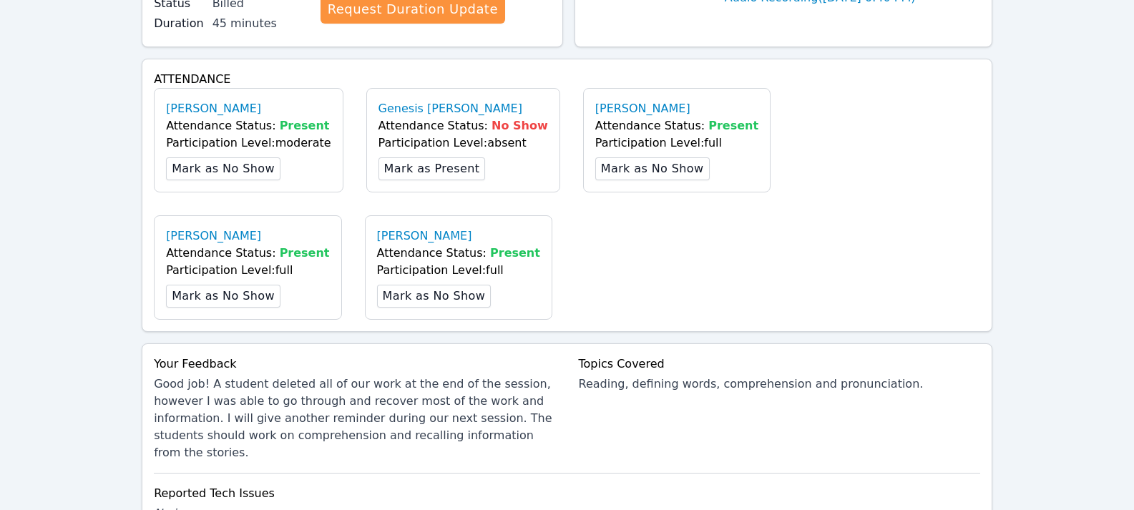
scroll to position [358, 0]
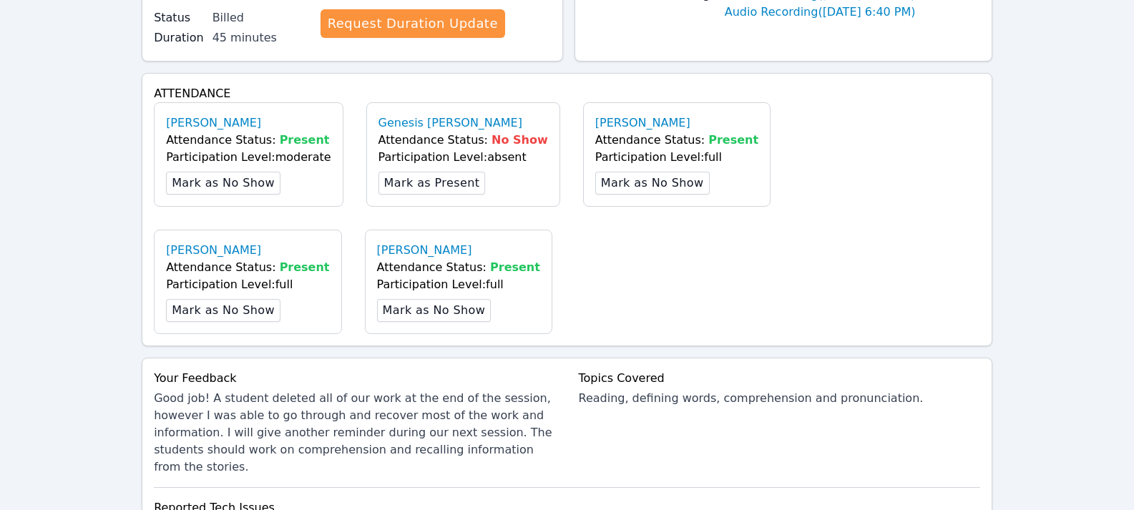
scroll to position [715, 0]
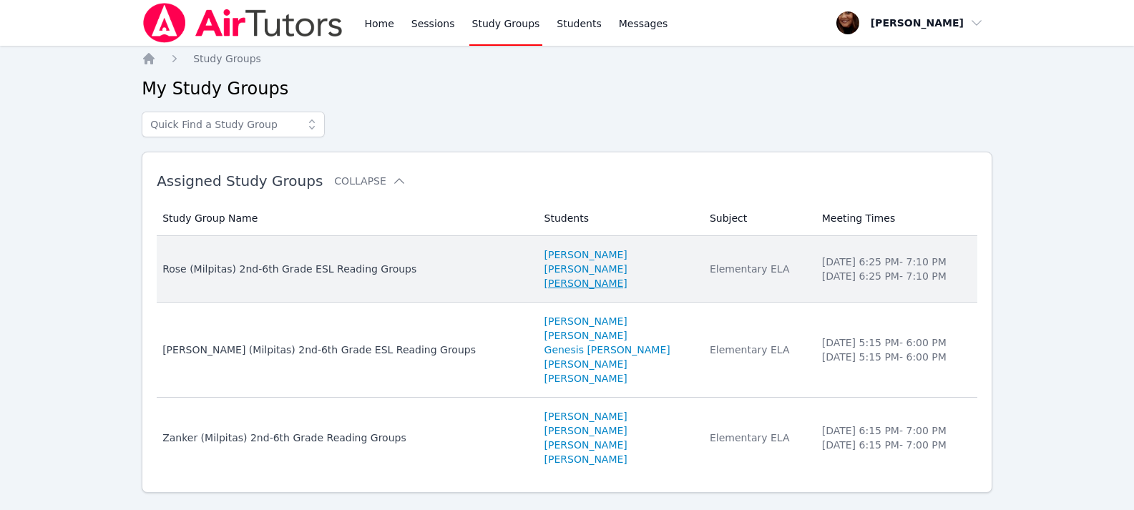
click at [544, 289] on link "[PERSON_NAME]" at bounding box center [585, 283] width 83 height 14
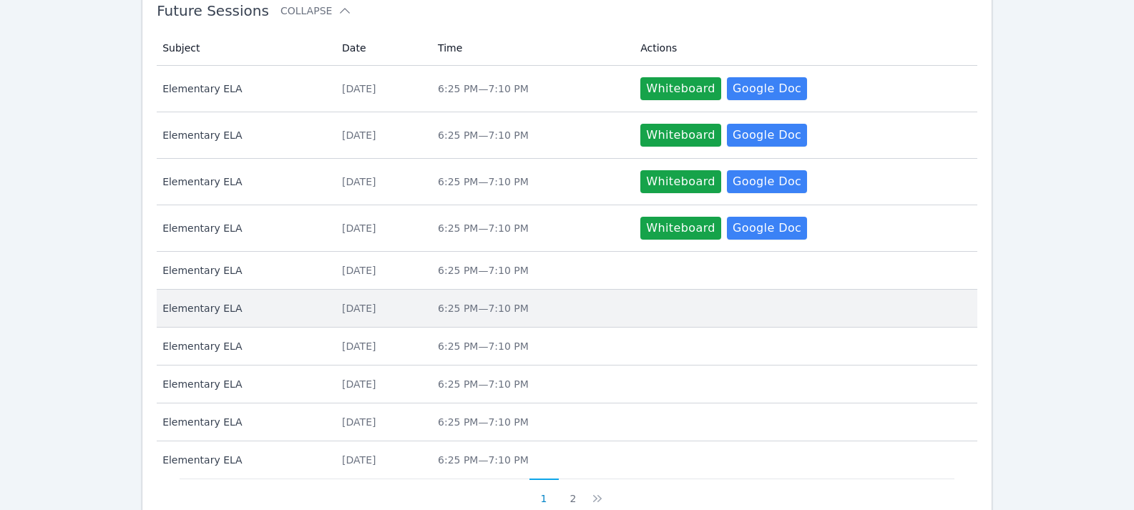
scroll to position [715, 0]
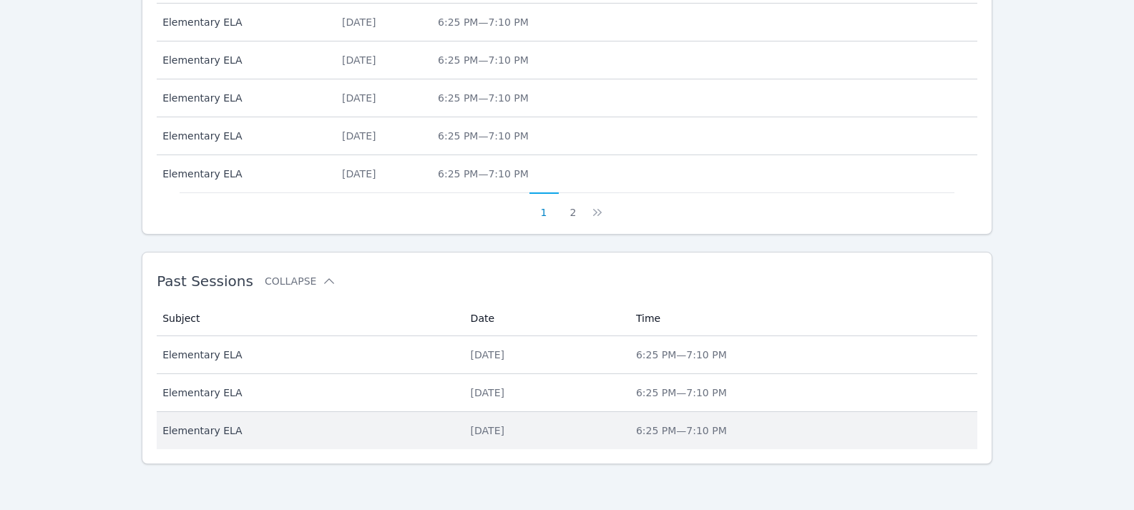
click at [471, 430] on div "[DATE]" at bounding box center [545, 431] width 148 height 14
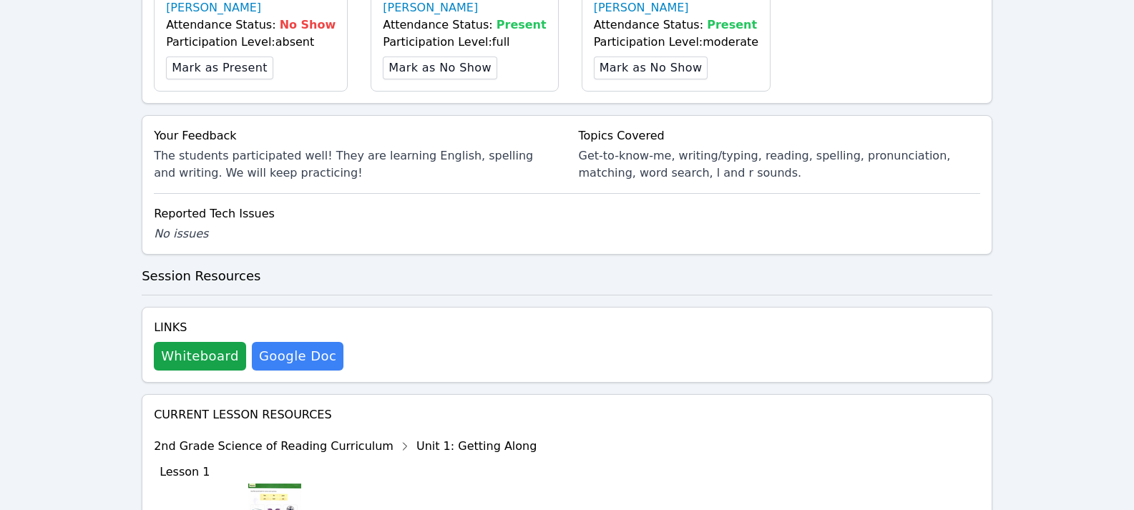
scroll to position [644, 0]
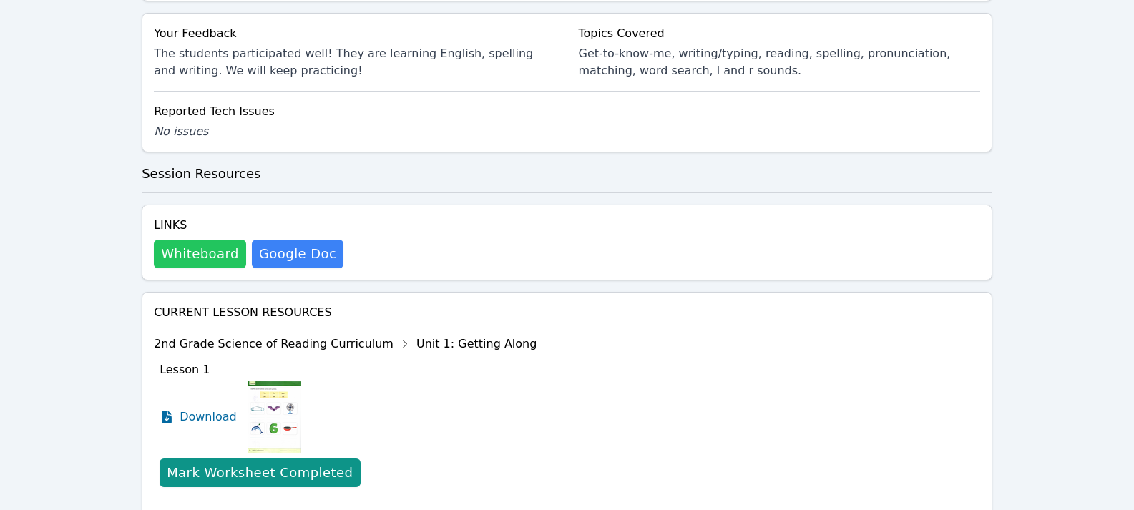
click at [177, 254] on button "Whiteboard" at bounding box center [200, 254] width 92 height 29
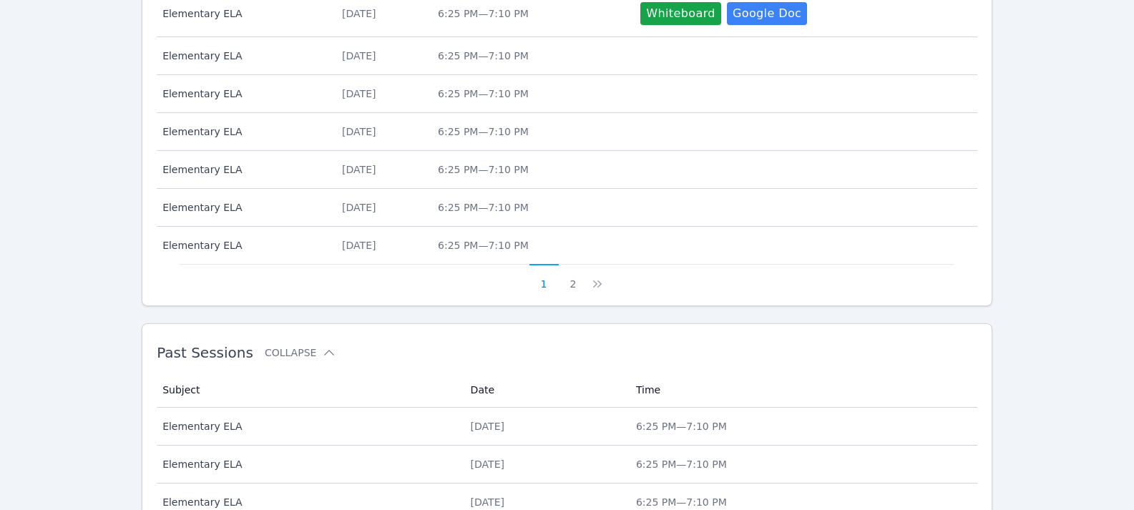
scroll to position [715, 0]
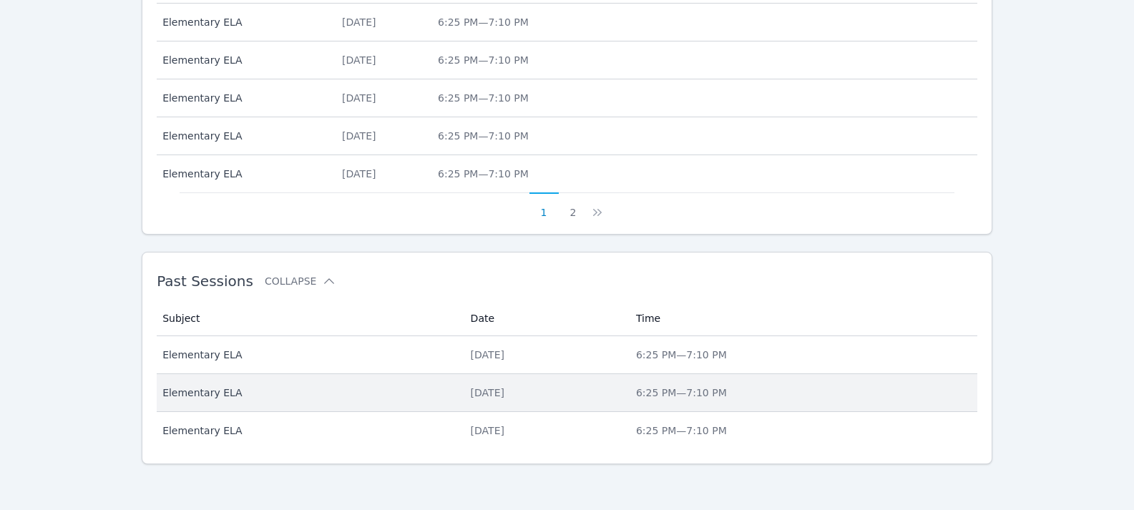
click at [471, 391] on div "[DATE]" at bounding box center [545, 393] width 148 height 14
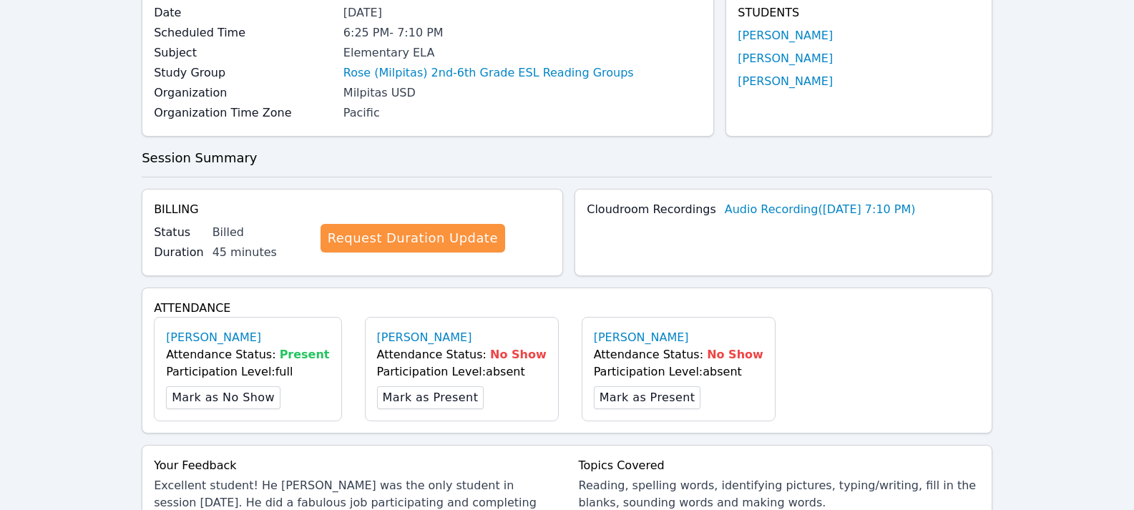
scroll to position [501, 0]
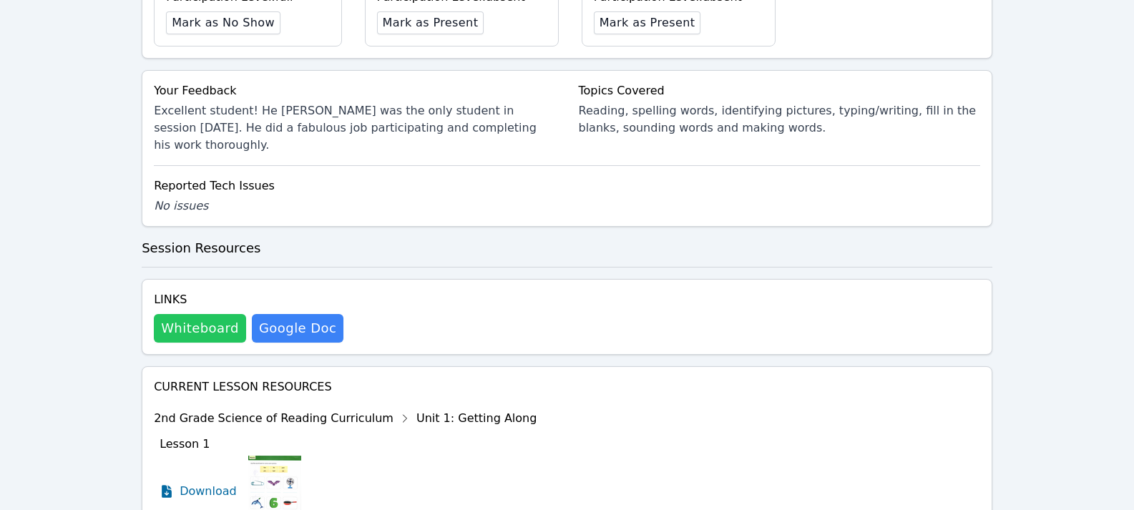
click at [207, 314] on button "Whiteboard" at bounding box center [200, 328] width 92 height 29
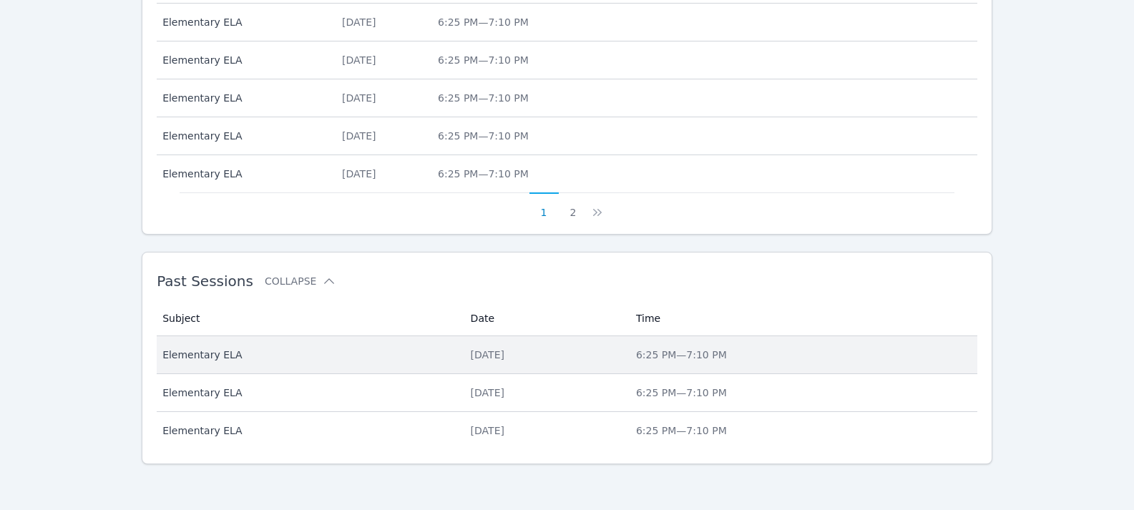
click at [471, 353] on div "[DATE]" at bounding box center [545, 355] width 148 height 14
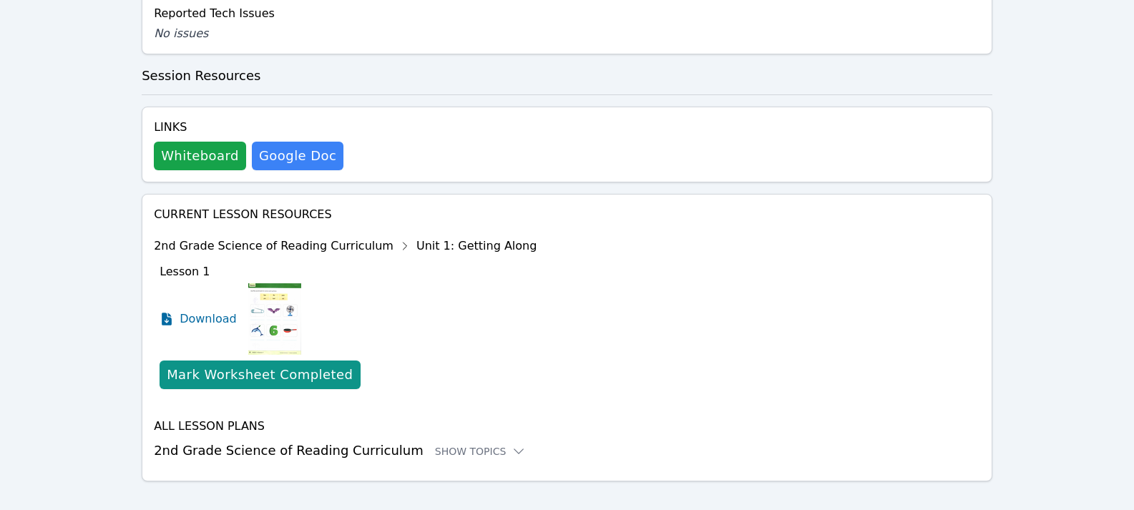
click at [181, 124] on div "Links Whiteboard Hidden Google Doc" at bounding box center [249, 145] width 190 height 52
click at [195, 142] on button "Whiteboard" at bounding box center [200, 156] width 92 height 29
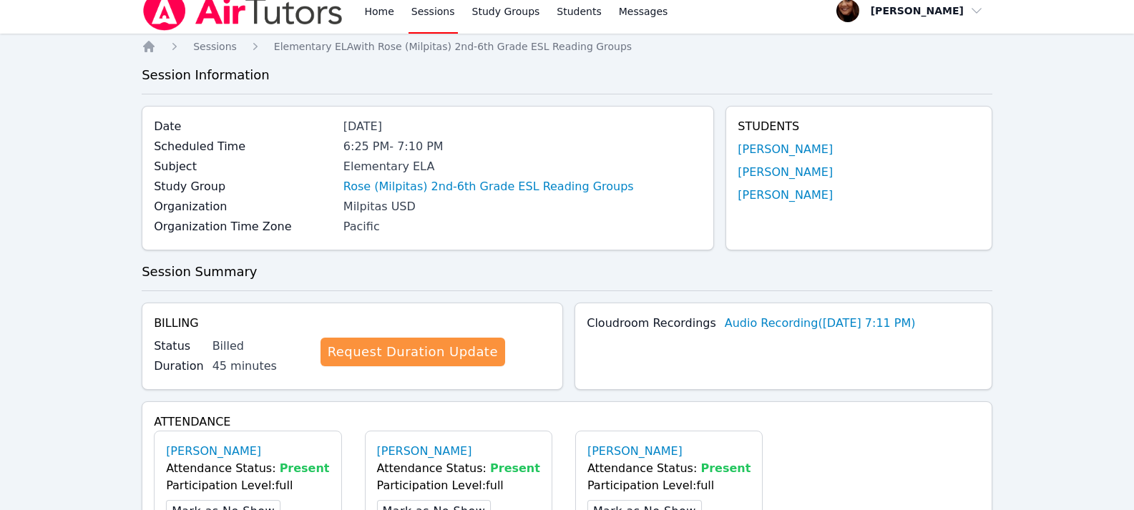
scroll to position [0, 0]
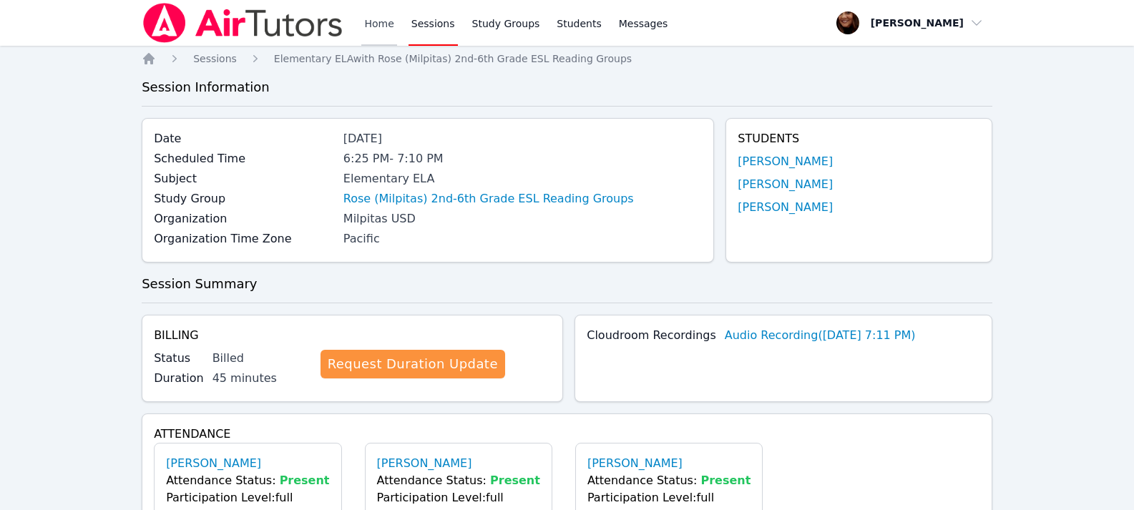
click at [378, 22] on link "Home" at bounding box center [378, 23] width 35 height 46
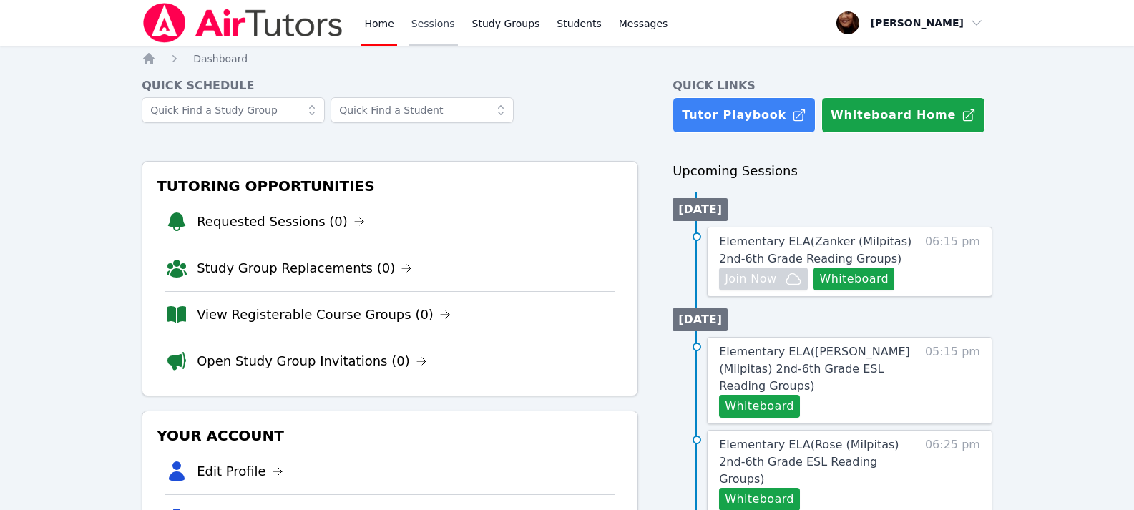
click at [429, 26] on link "Sessions" at bounding box center [432, 23] width 49 height 46
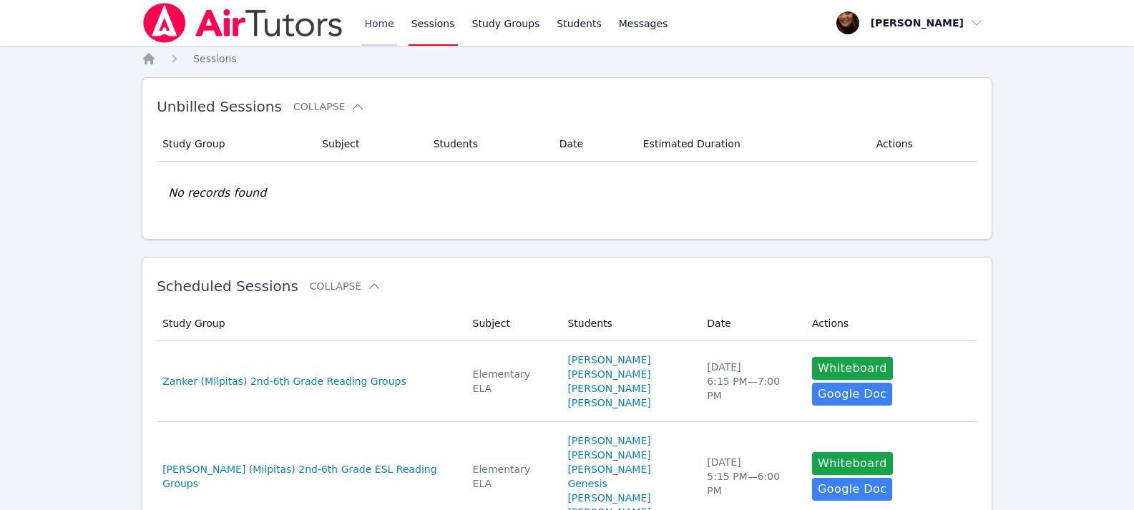
click at [368, 24] on link "Home" at bounding box center [378, 23] width 35 height 46
